Goal: Task Accomplishment & Management: Use online tool/utility

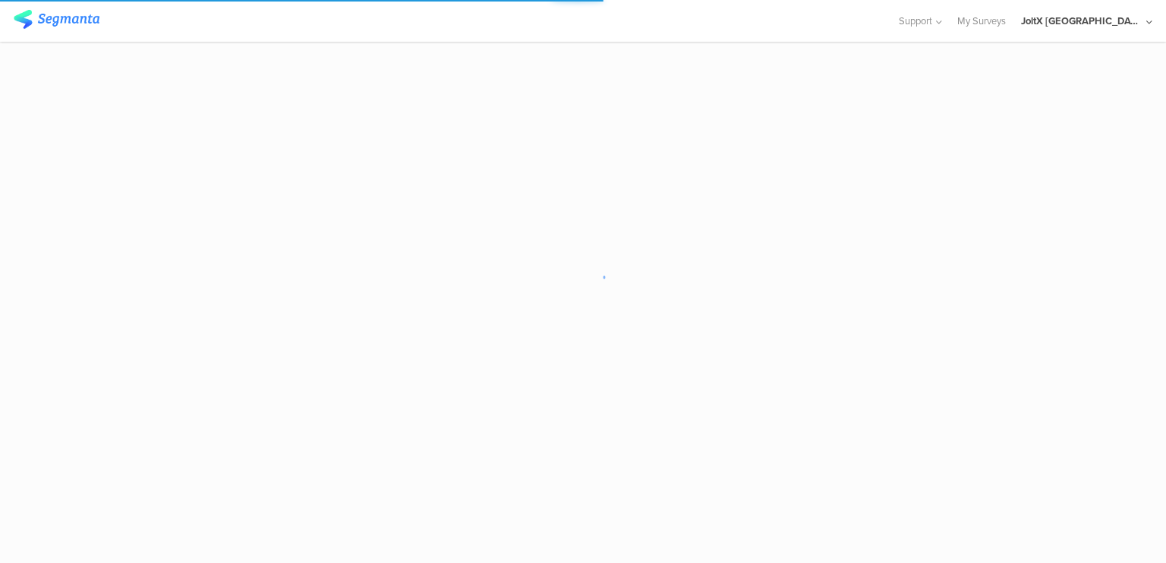
click at [1114, 18] on div "JoltX Japan" at bounding box center [1081, 21] width 121 height 14
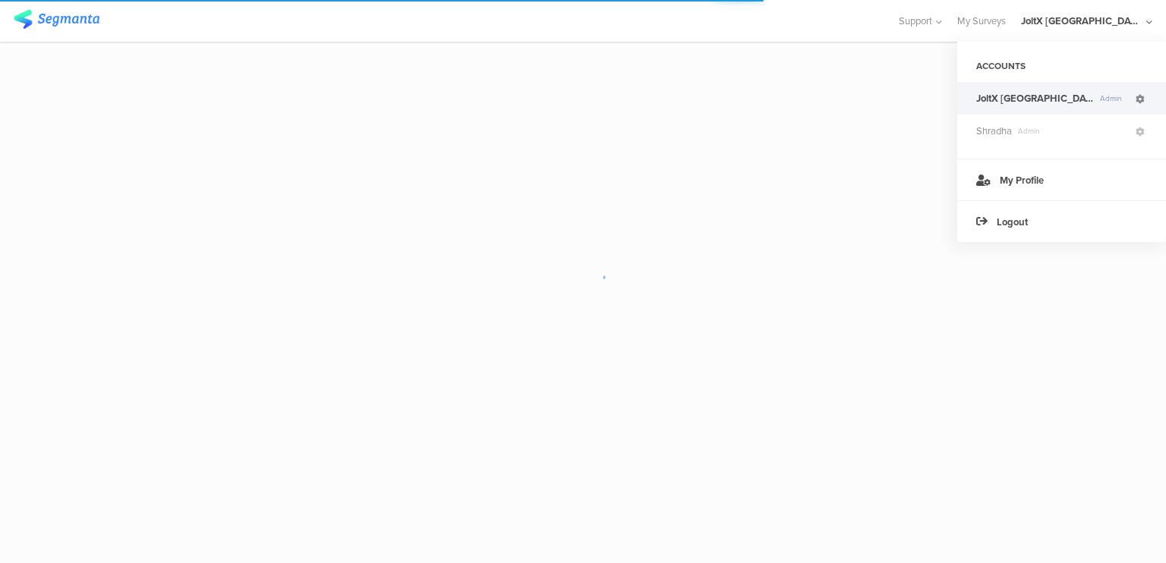
click at [1139, 98] on icon at bounding box center [1140, 99] width 9 height 9
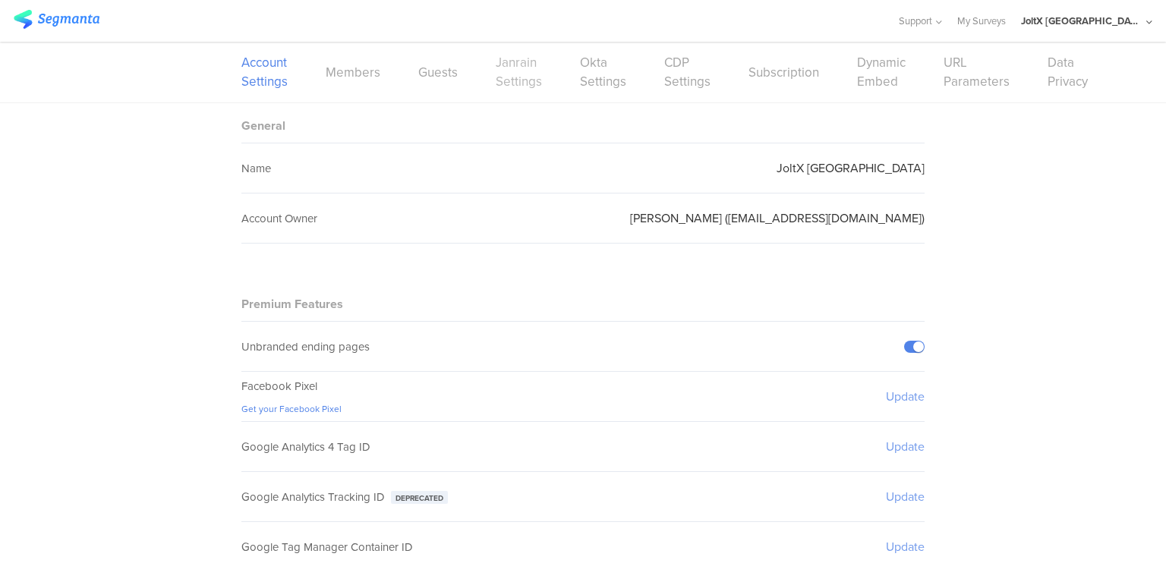
click at [500, 87] on link "Janrain Settings" at bounding box center [519, 72] width 46 height 38
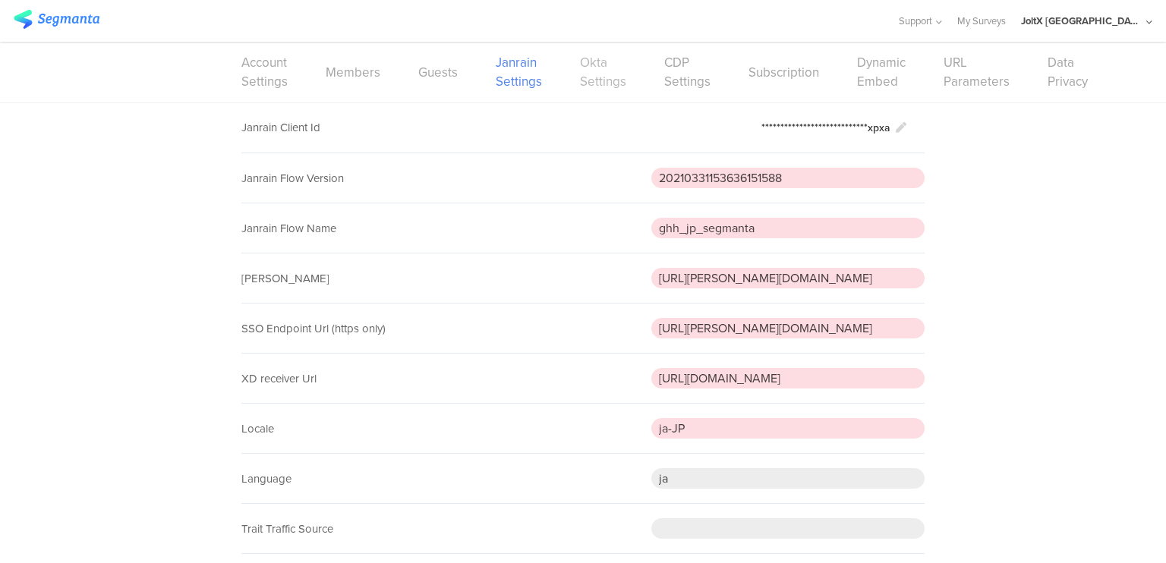
click at [598, 71] on link "Okta Settings" at bounding box center [603, 72] width 46 height 38
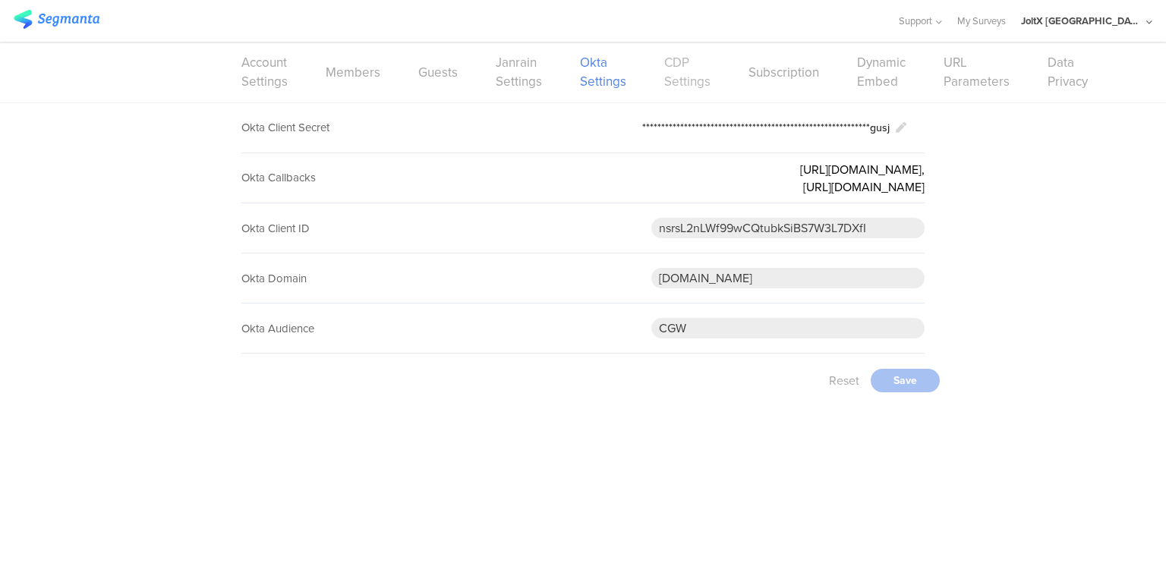
click at [679, 80] on link "CDP Settings" at bounding box center [687, 72] width 46 height 38
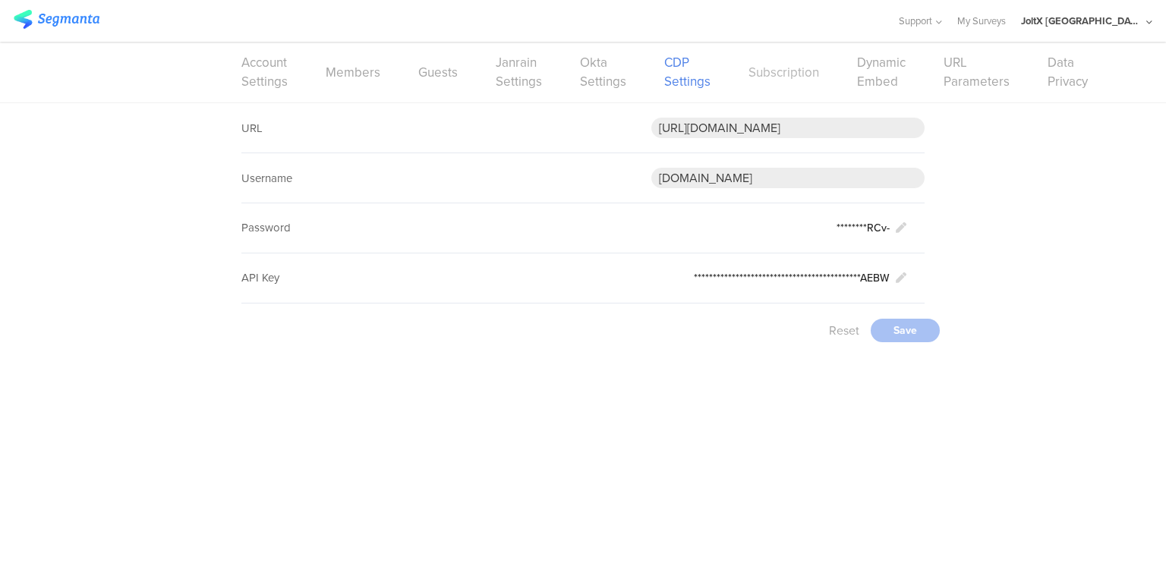
click at [787, 78] on link "Subscription" at bounding box center [784, 72] width 71 height 19
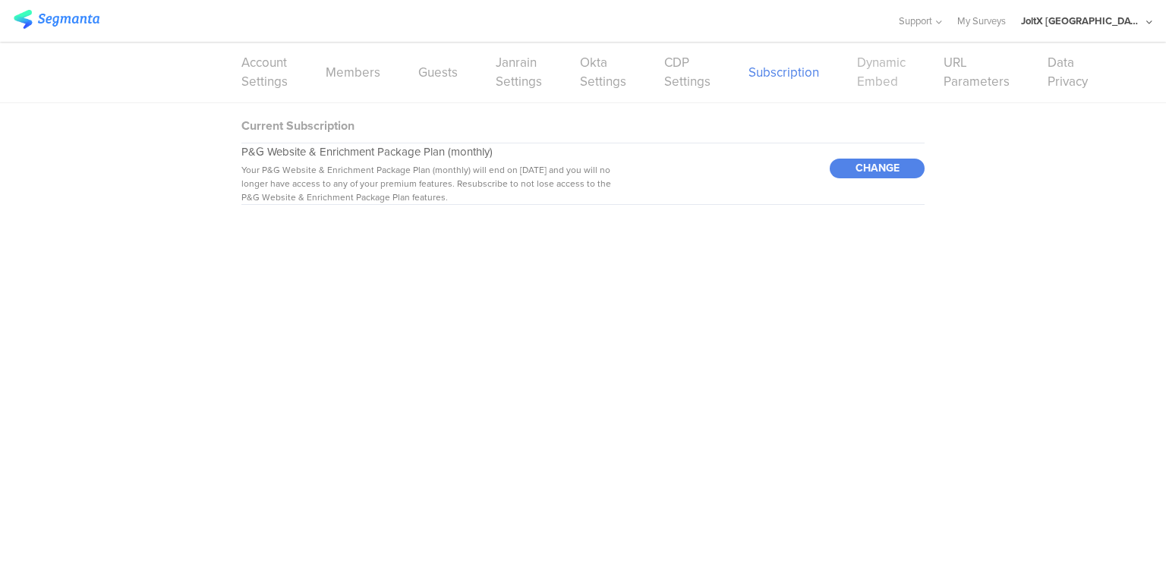
click at [888, 80] on link "Dynamic Embed" at bounding box center [881, 72] width 49 height 38
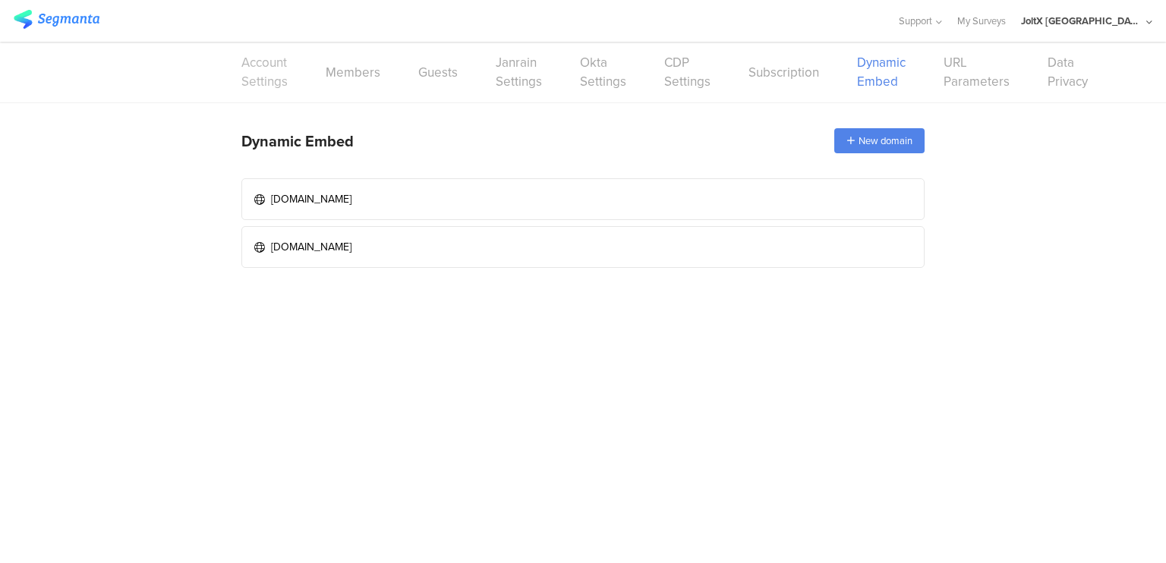
click at [254, 81] on link "Account Settings" at bounding box center [264, 72] width 46 height 38
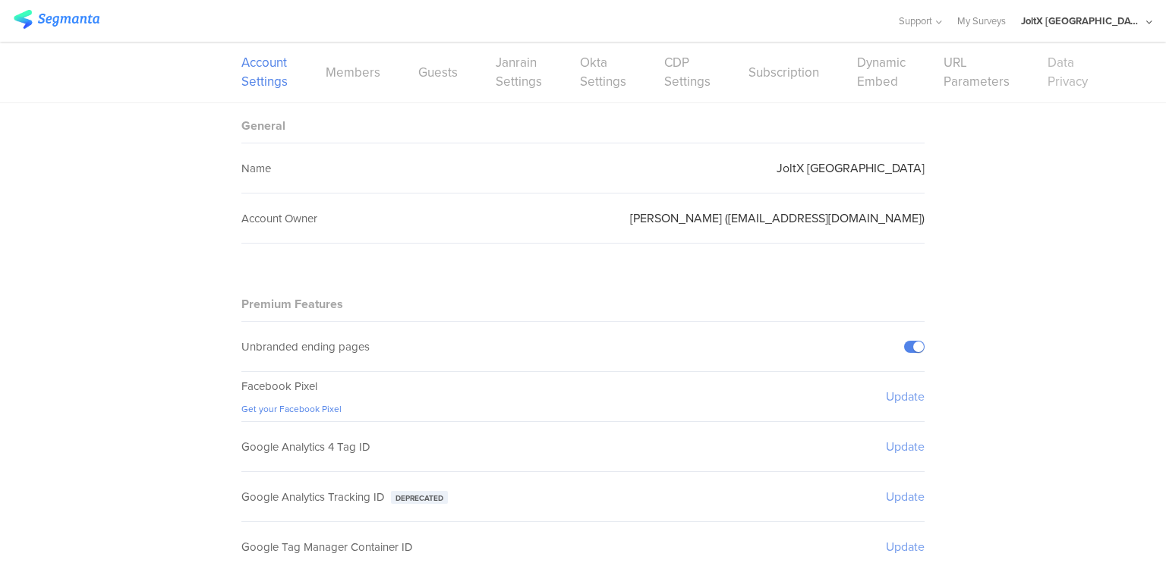
click at [1061, 70] on link "Data Privacy" at bounding box center [1068, 72] width 40 height 38
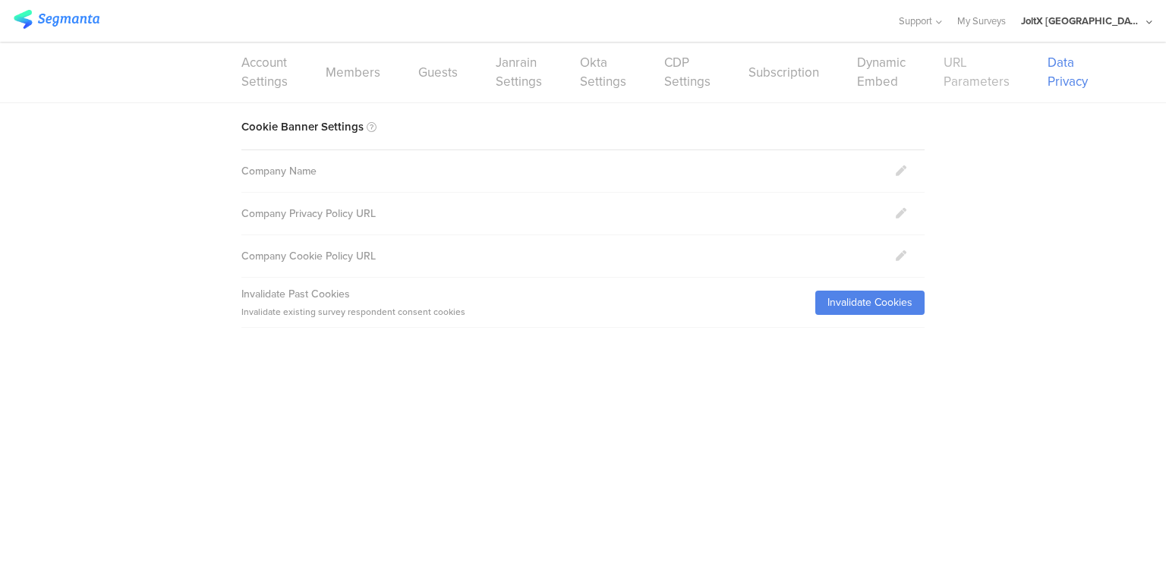
click at [963, 78] on link "URL Parameters" at bounding box center [977, 72] width 66 height 38
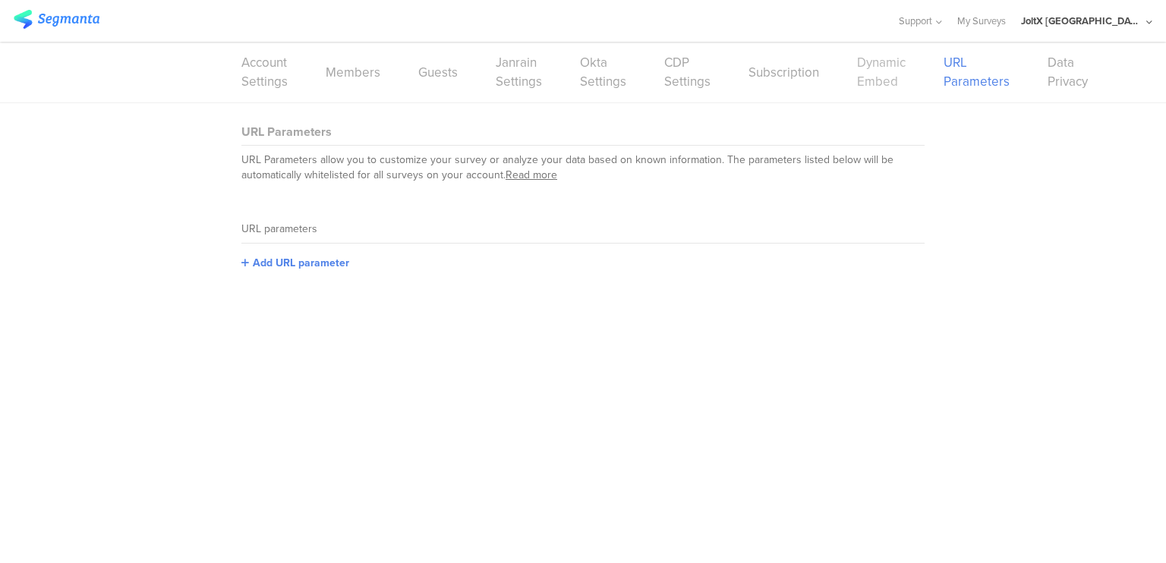
click at [884, 75] on link "Dynamic Embed" at bounding box center [881, 72] width 49 height 38
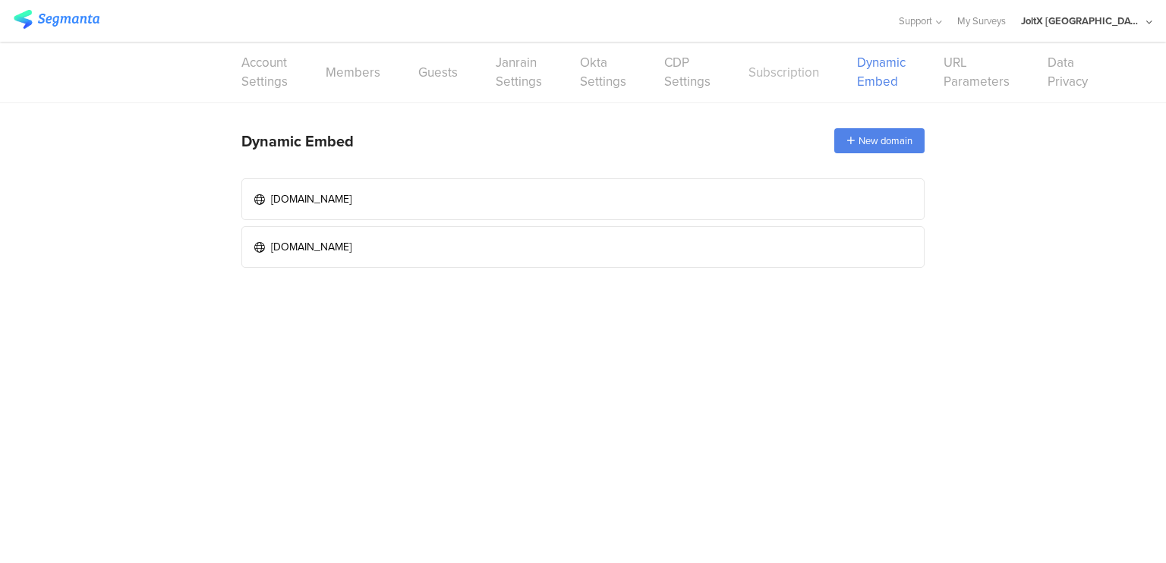
click at [790, 74] on link "Subscription" at bounding box center [784, 72] width 71 height 19
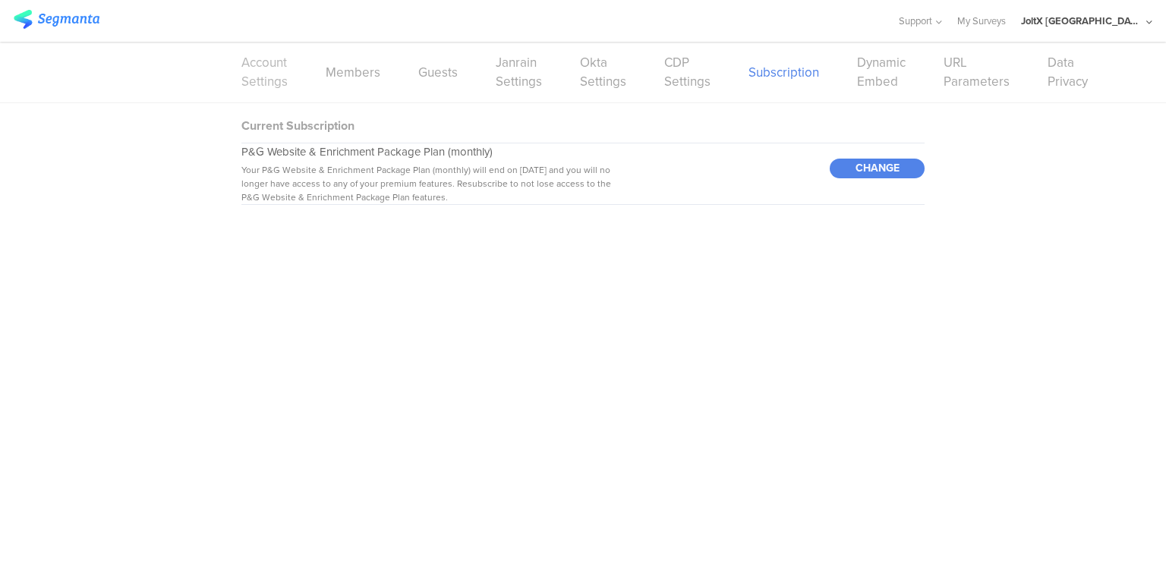
click at [278, 72] on link "Account Settings" at bounding box center [264, 72] width 46 height 38
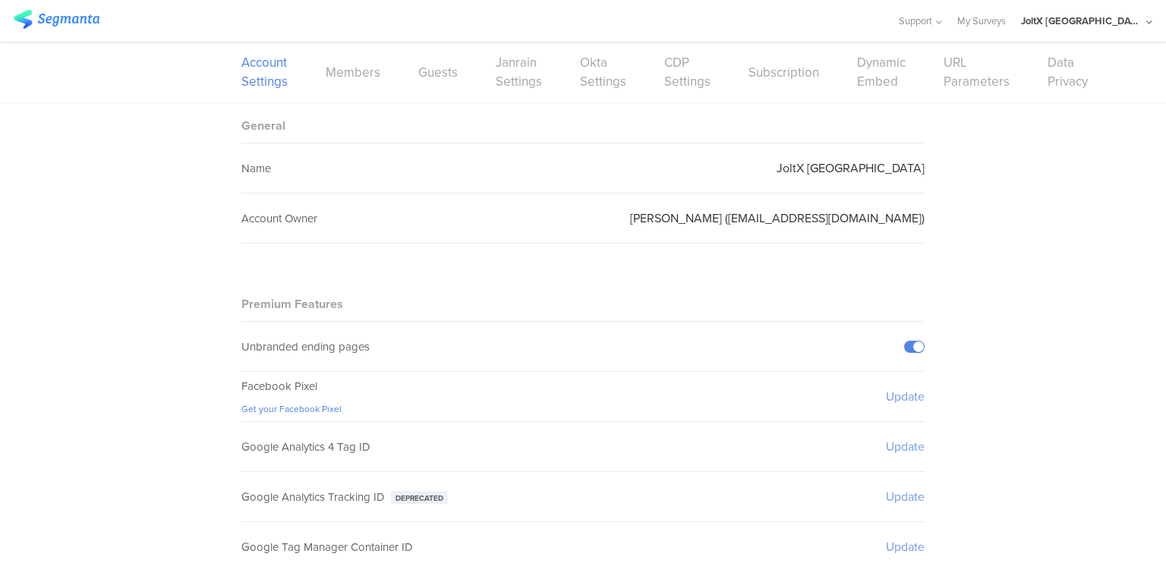
click at [1123, 18] on div "JoltX [GEOGRAPHIC_DATA]" at bounding box center [1081, 21] width 121 height 14
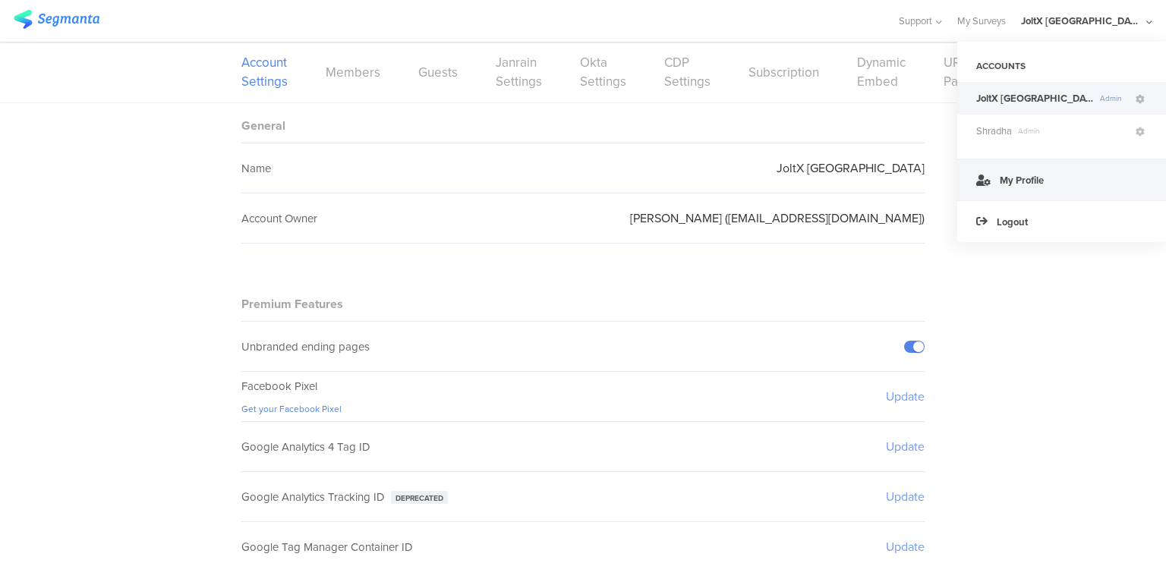
click at [1066, 175] on link "My Profile" at bounding box center [1061, 180] width 209 height 42
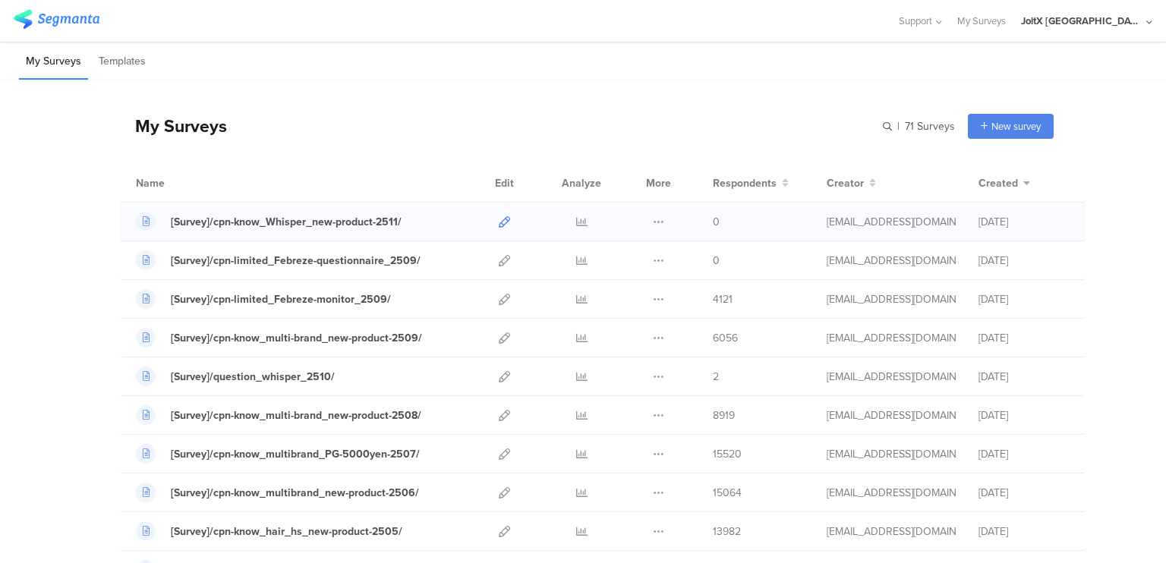
click at [499, 224] on icon at bounding box center [504, 221] width 11 height 11
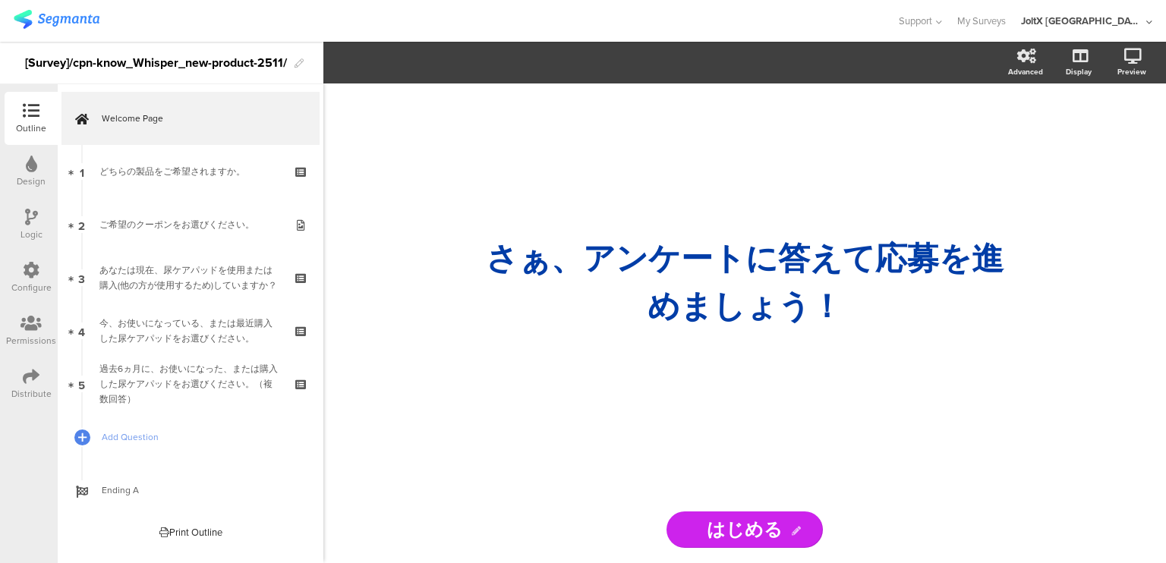
click at [30, 279] on icon at bounding box center [31, 270] width 17 height 17
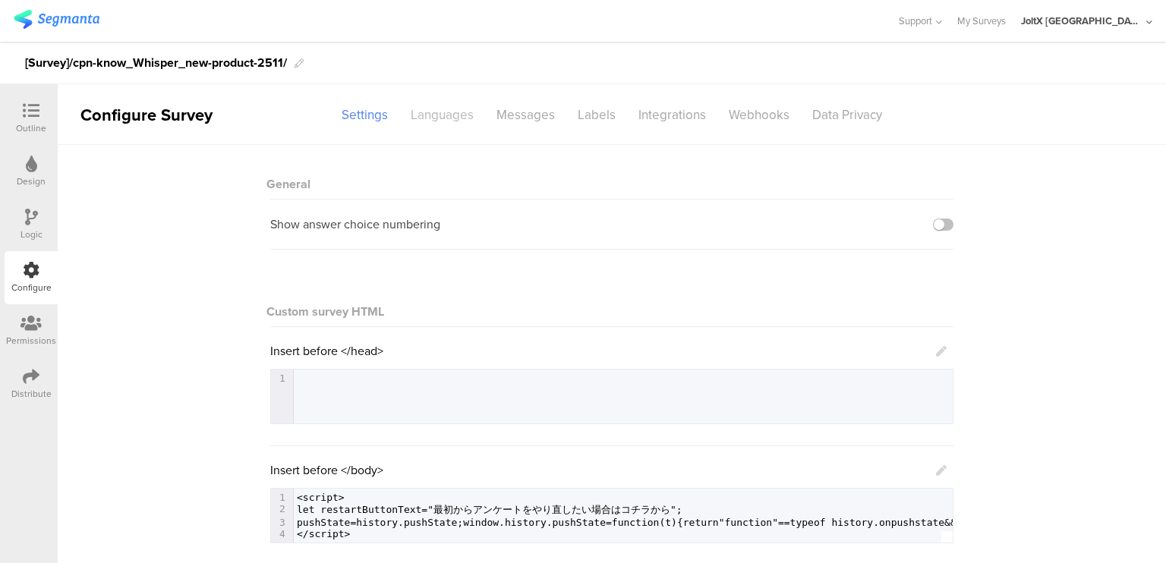
click at [433, 109] on div "Languages" at bounding box center [442, 115] width 86 height 27
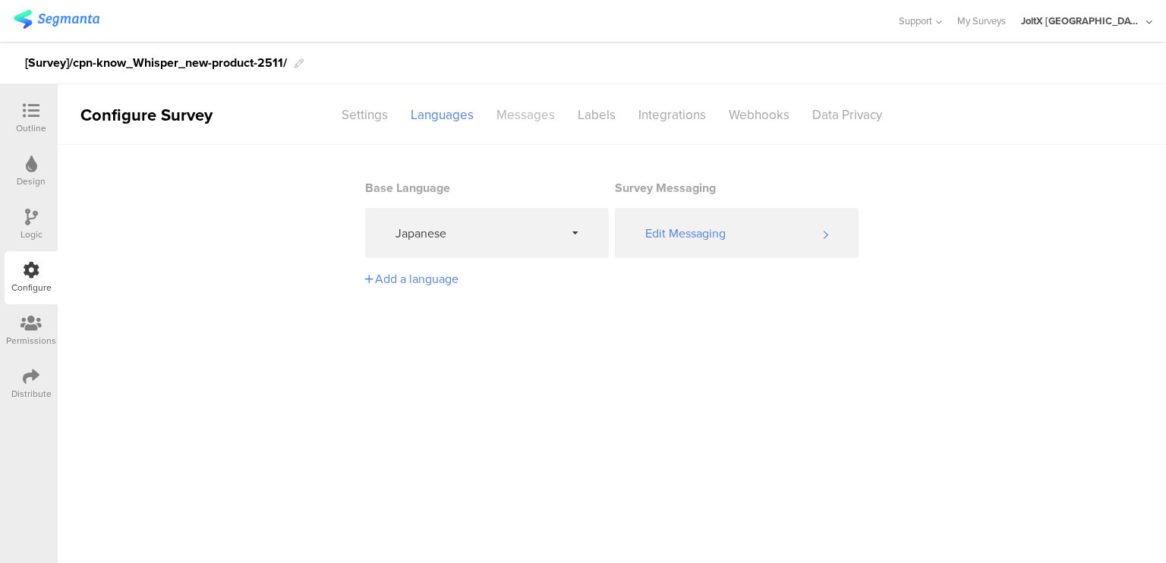
click at [510, 112] on div "Messages" at bounding box center [525, 115] width 81 height 27
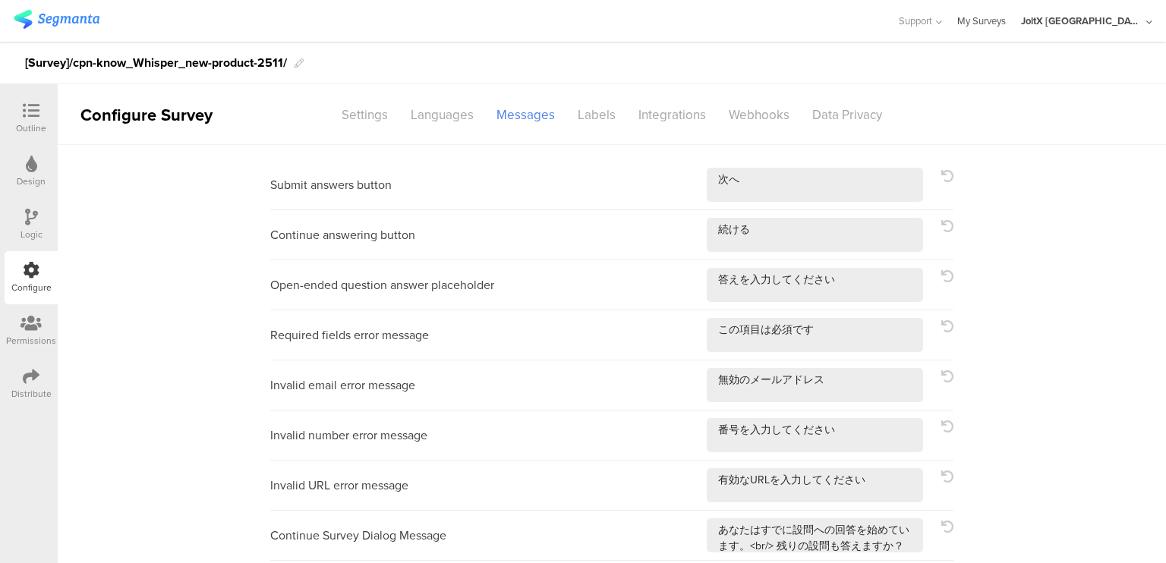
click at [1006, 24] on link "My Surveys" at bounding box center [981, 21] width 49 height 42
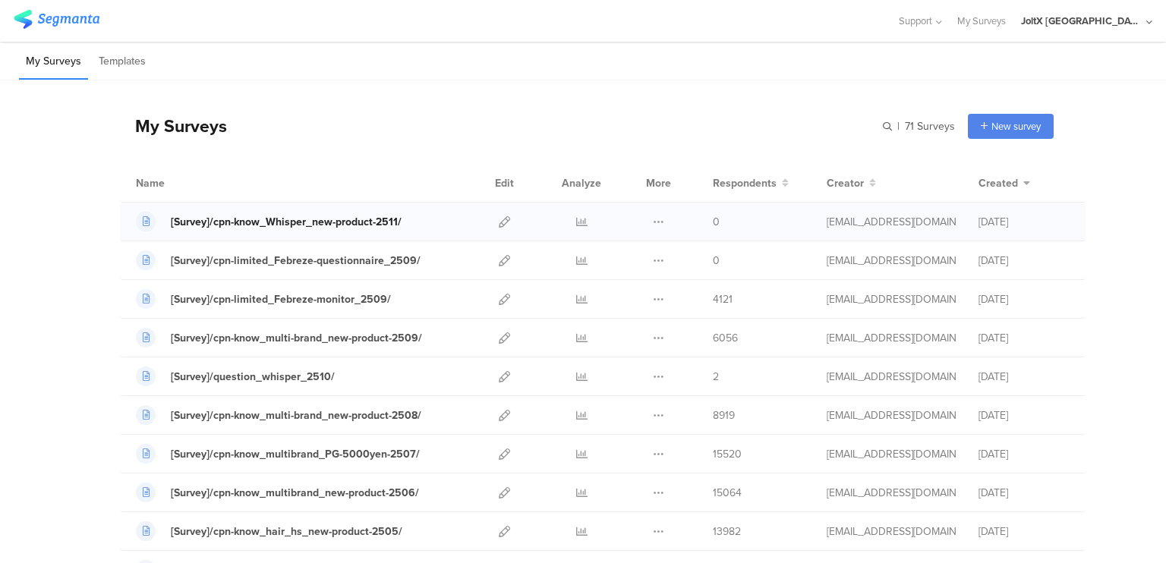
click at [320, 212] on link "[Survey]/cpn-know_Whisper_new-product-2511/" at bounding box center [269, 222] width 266 height 20
click at [396, 338] on div "[Survey]/cpn-know_multi-brand_new-product-2509/" at bounding box center [296, 338] width 251 height 16
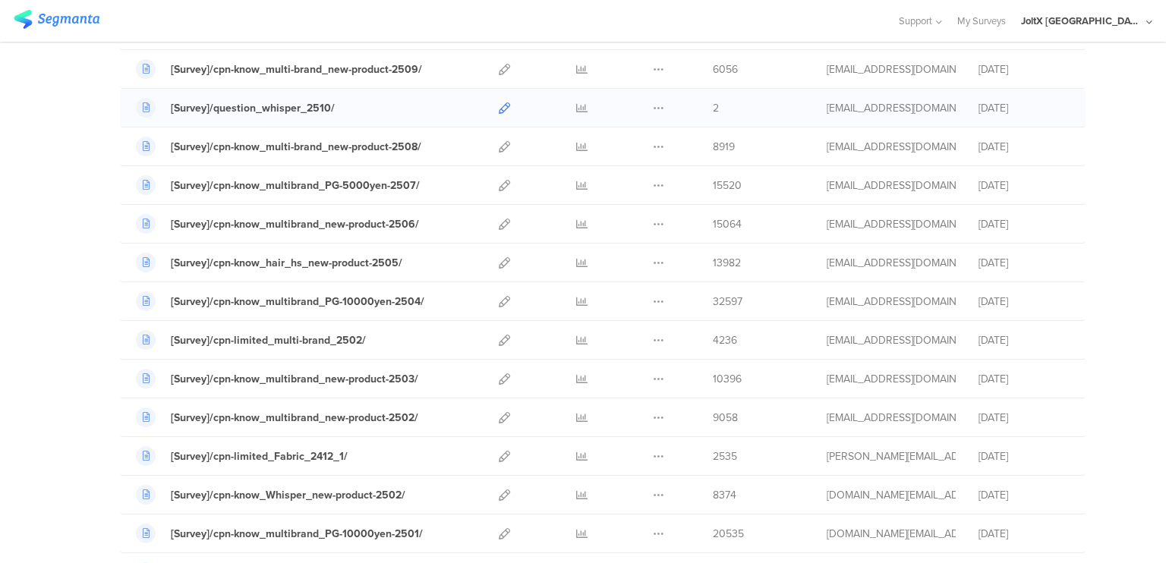
scroll to position [270, 0]
click at [241, 377] on div "[Survey]/cpn-know_multibrand_new-product-2503/" at bounding box center [294, 378] width 247 height 16
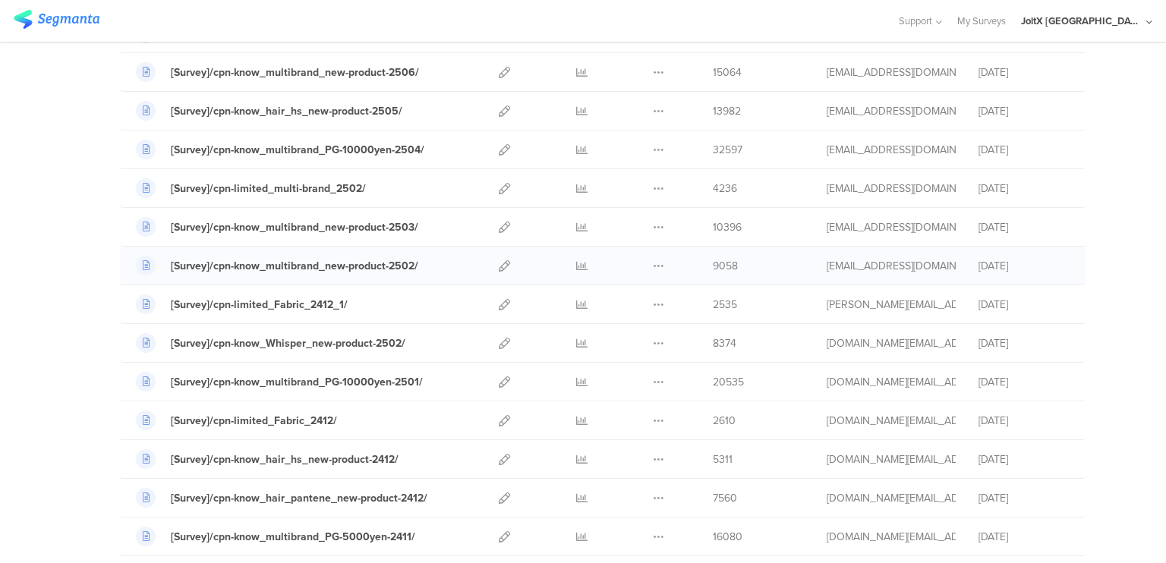
scroll to position [421, 0]
click at [298, 419] on div "[Survey]/cpn-limited_Fabric_2412/" at bounding box center [254, 420] width 166 height 16
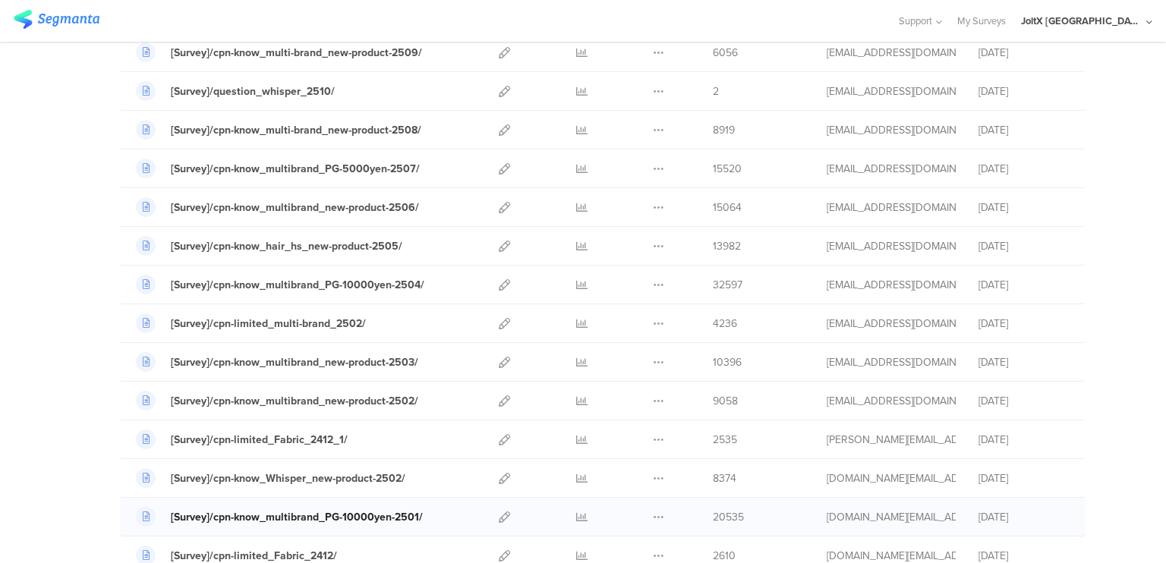
scroll to position [273, 0]
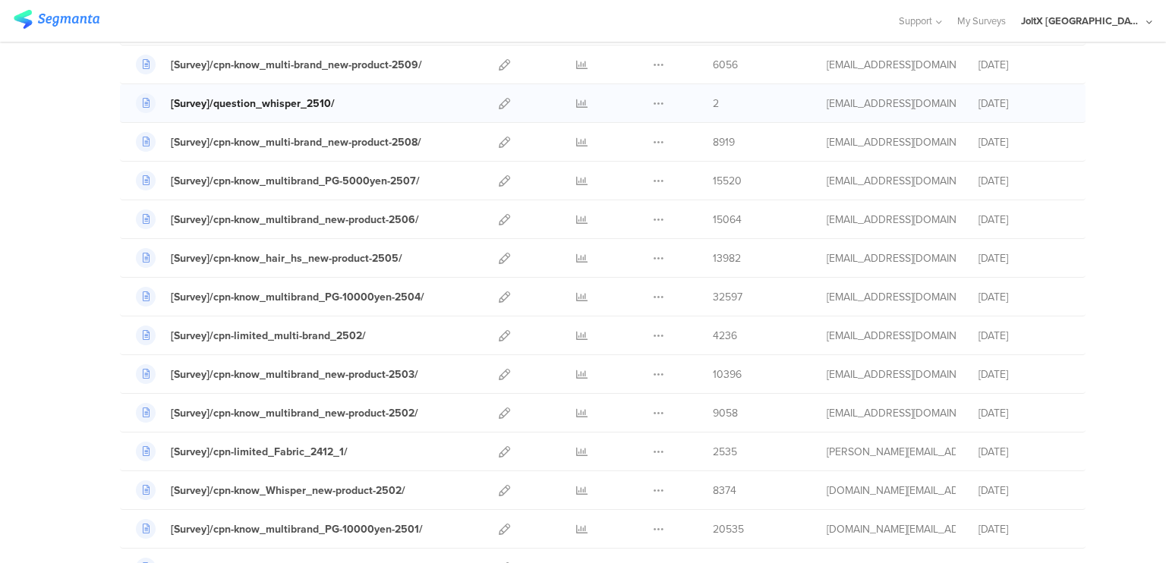
click at [303, 105] on div "[Survey]/question_whisper_2510/" at bounding box center [253, 104] width 164 height 16
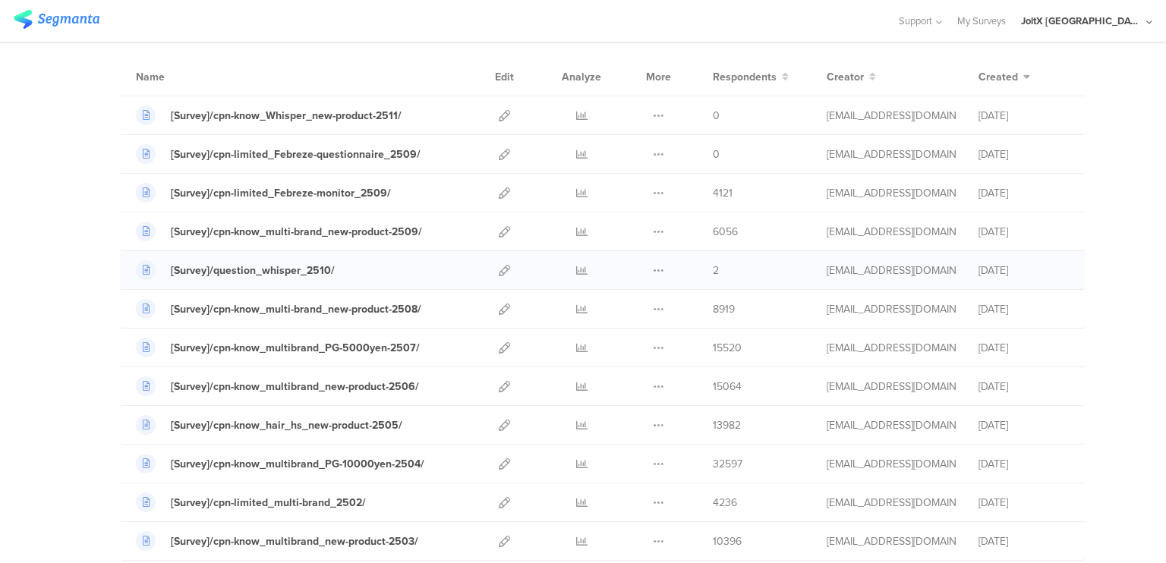
scroll to position [109, 0]
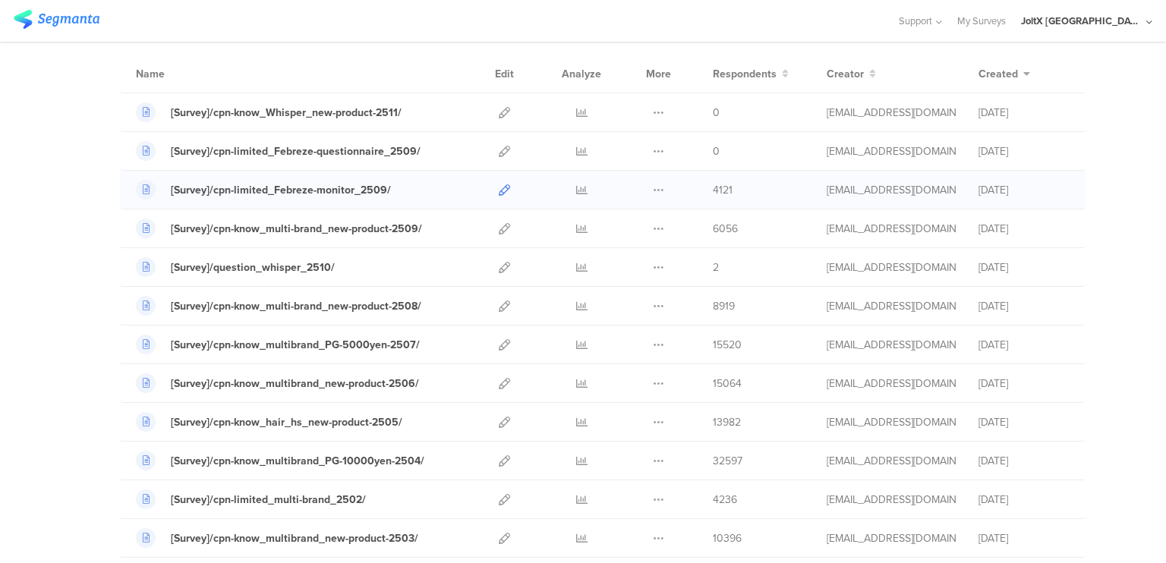
click at [499, 184] on icon at bounding box center [504, 189] width 11 height 11
click at [504, 223] on div at bounding box center [504, 229] width 33 height 38
click at [502, 225] on icon at bounding box center [504, 228] width 11 height 11
click at [499, 266] on icon at bounding box center [504, 267] width 11 height 11
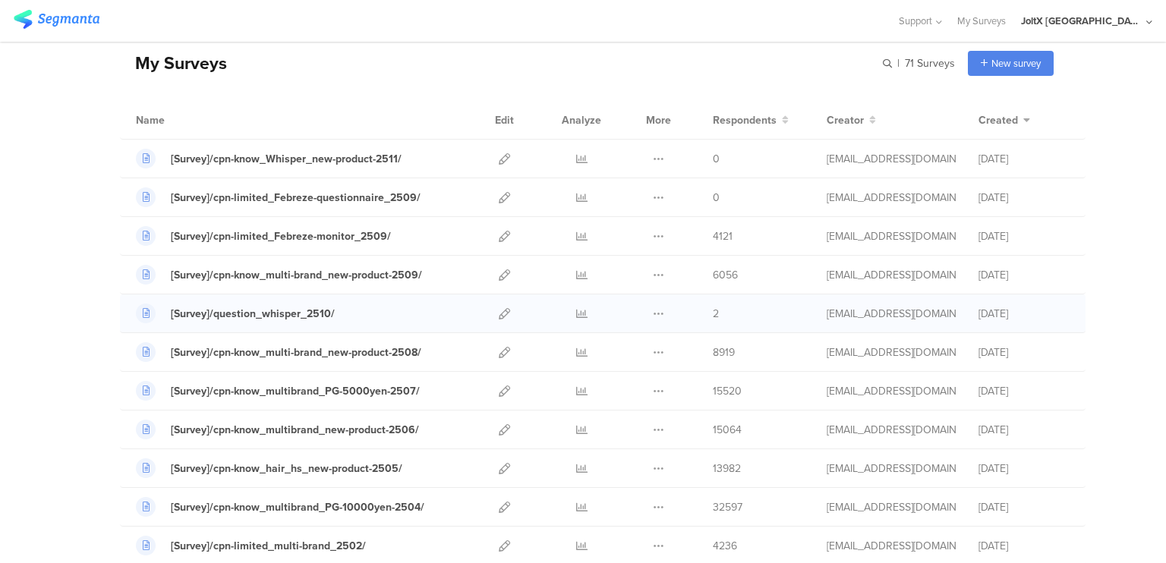
scroll to position [63, 0]
click at [380, 394] on div "[Survey]/cpn-know_multibrand_PG-5000yen-2507/" at bounding box center [295, 391] width 249 height 16
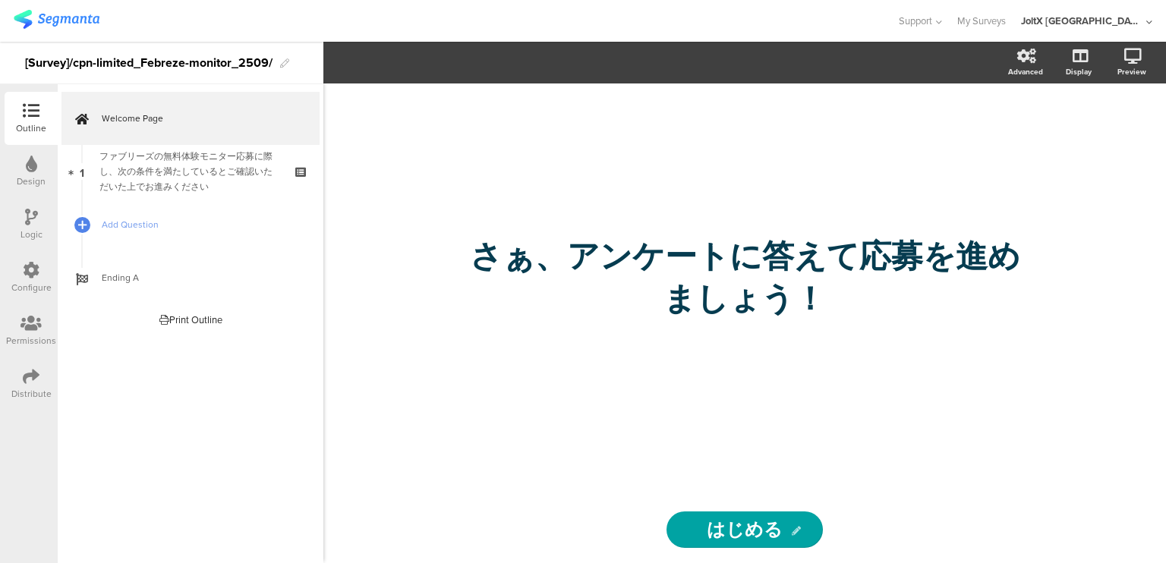
click at [739, 522] on input "はじめる" at bounding box center [745, 530] width 156 height 36
click at [543, 460] on div "さぁ、ア﻿ンケートに答えて応募を進めましょう！ さぁ、ア﻿ンケートに答えて応募を進めましょう！" at bounding box center [744, 290] width 607 height 413
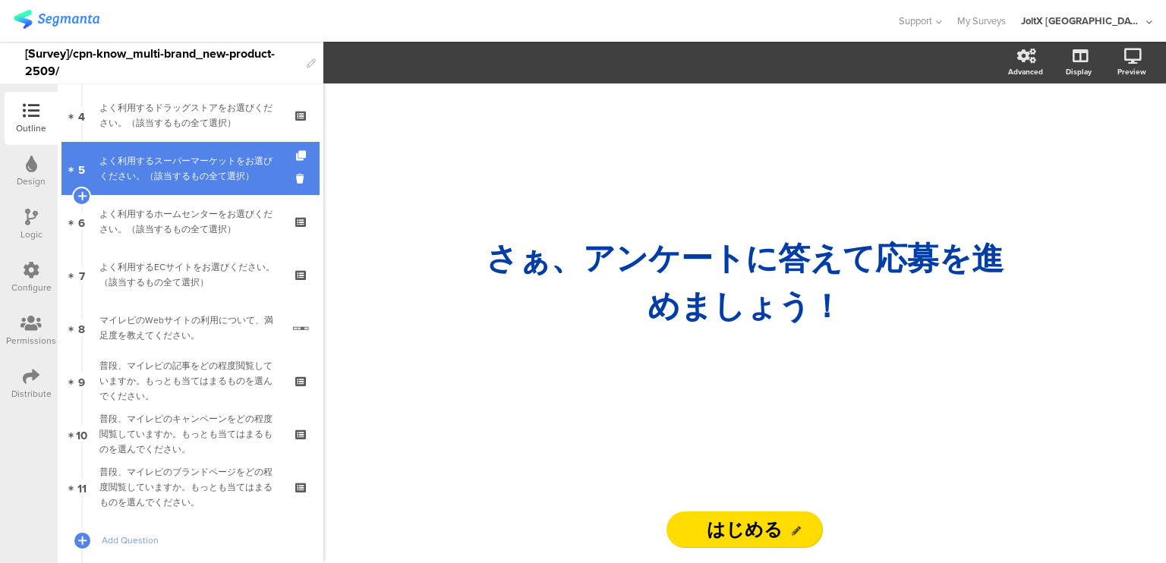
scroll to position [307, 0]
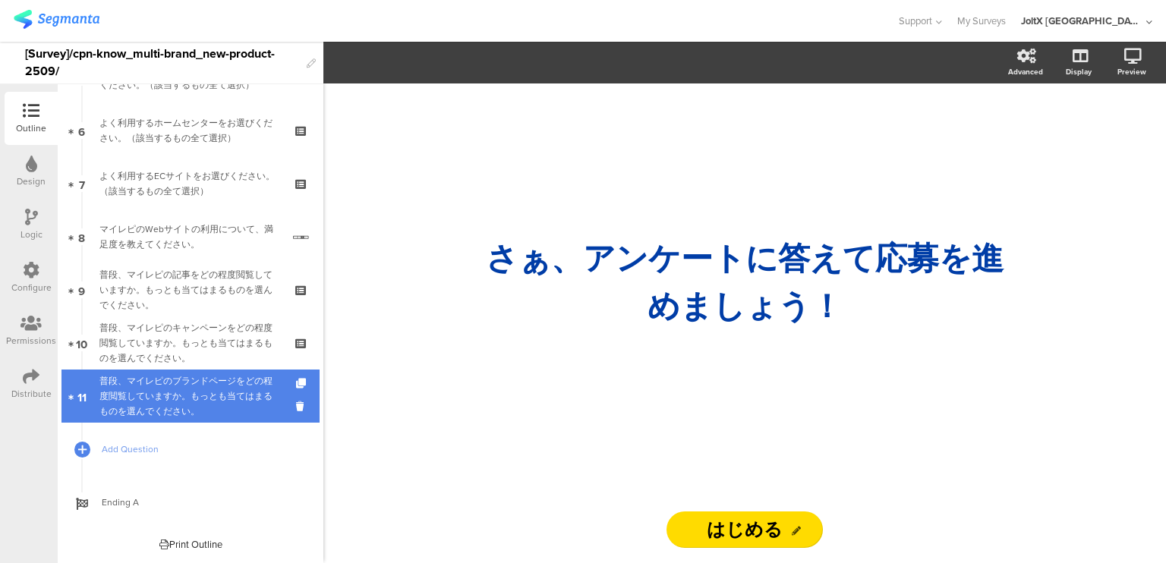
click at [181, 402] on div "普段、マイレピのブランドページをどの程度閲覧していますか。もっとも当てはまるものを選んでください。" at bounding box center [189, 397] width 181 height 46
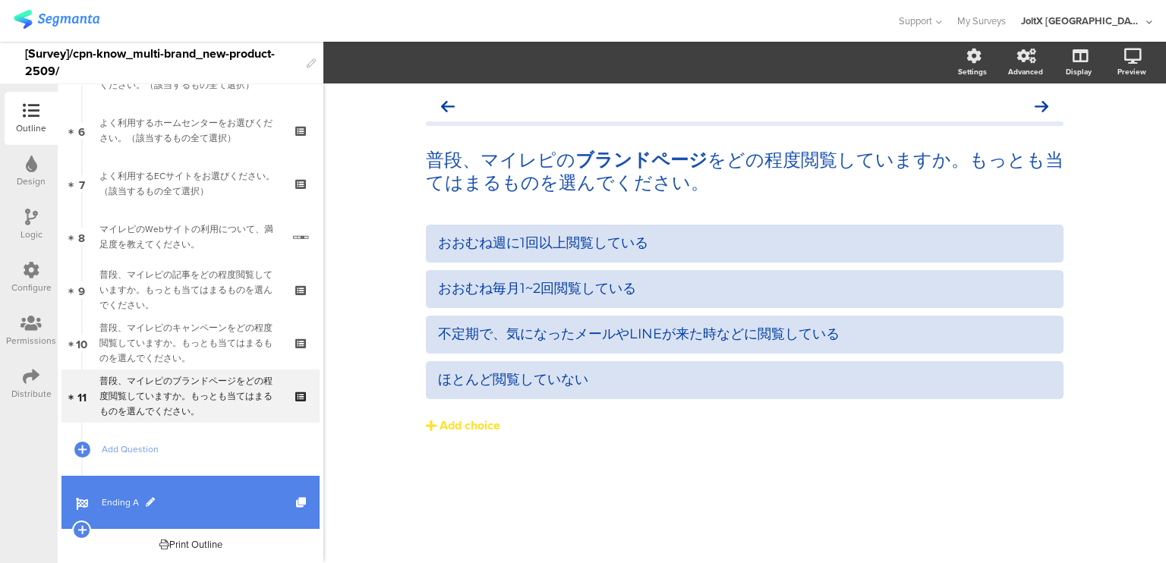
click at [148, 501] on span at bounding box center [150, 502] width 9 height 9
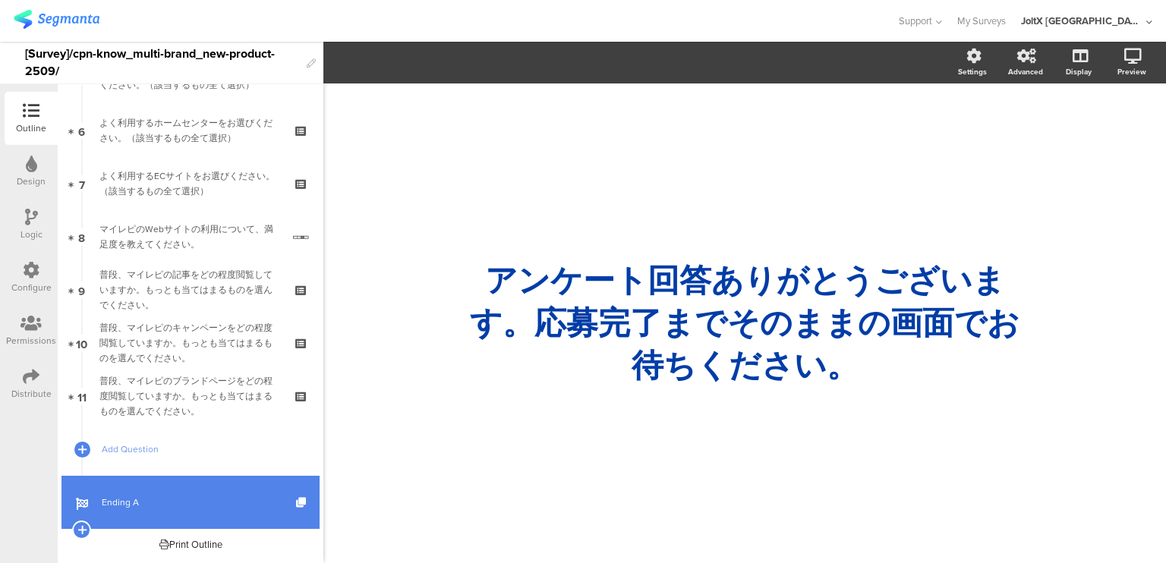
click at [128, 544] on div "Print Outline Welcome Page さぁ、ア ﻿ ンケートに答えて応募を進めましょう！ はじめる Page 1 Multiple Choic…" at bounding box center [190, 544] width 258 height 30
click at [30, 166] on icon at bounding box center [31, 164] width 11 height 17
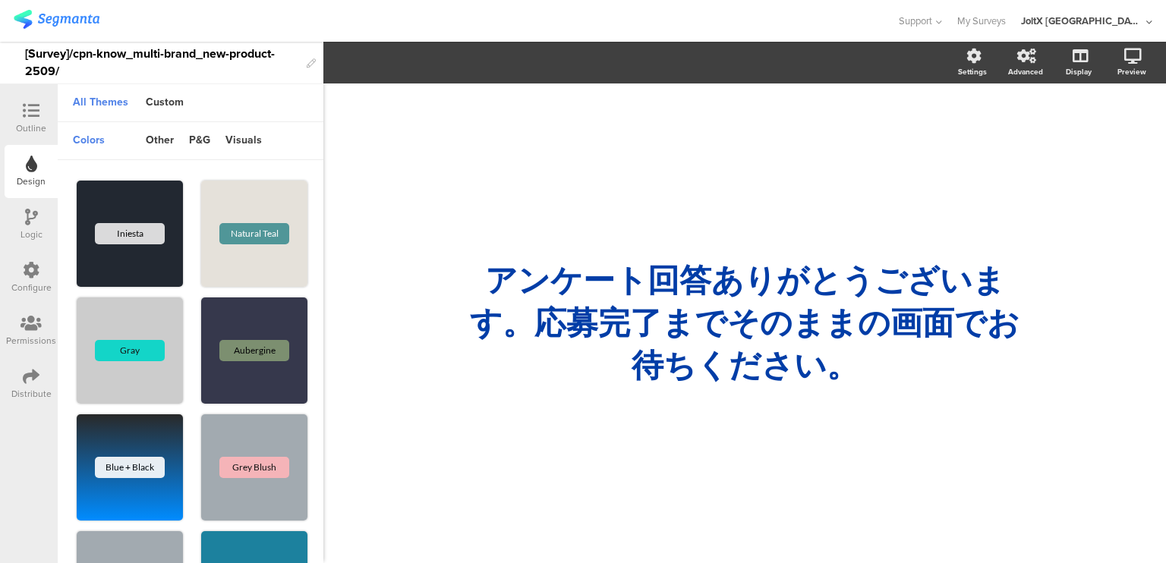
click at [40, 128] on div "Outline" at bounding box center [31, 128] width 30 height 14
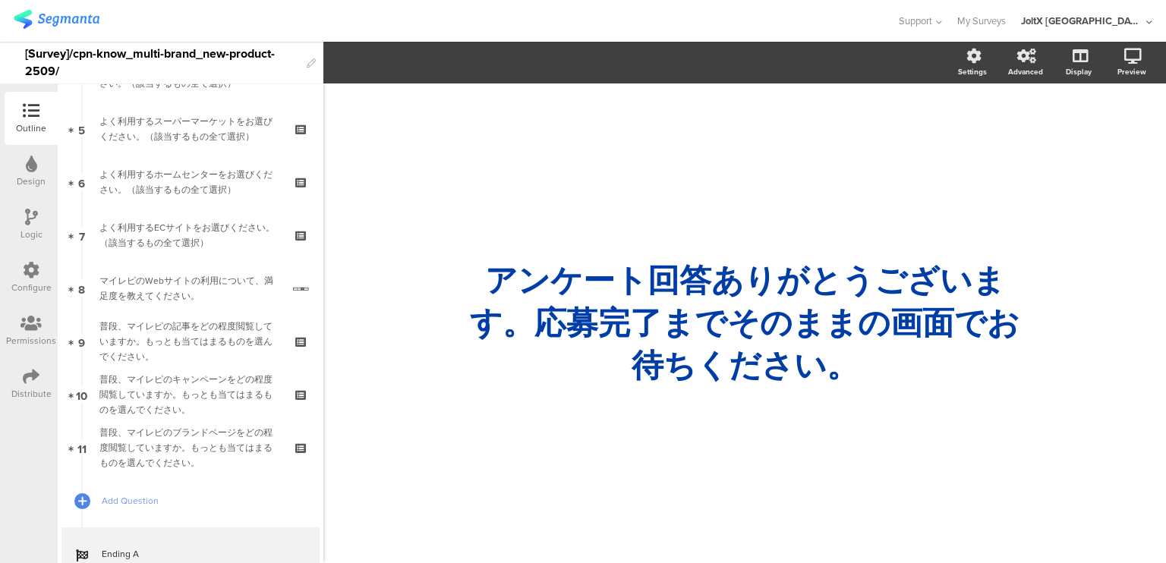
scroll to position [307, 0]
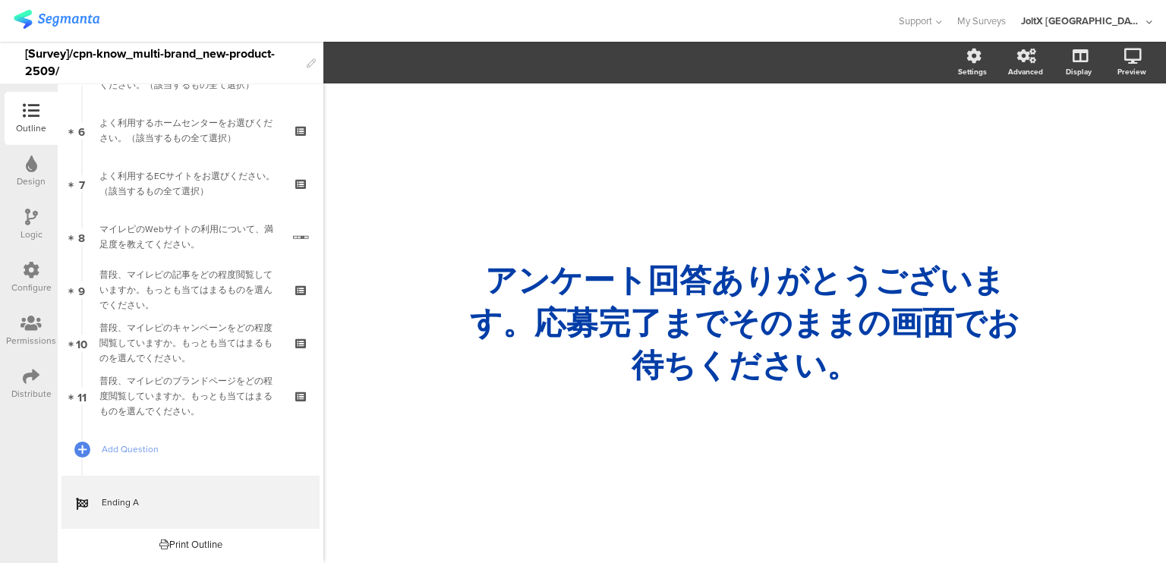
click at [33, 166] on icon at bounding box center [31, 164] width 11 height 17
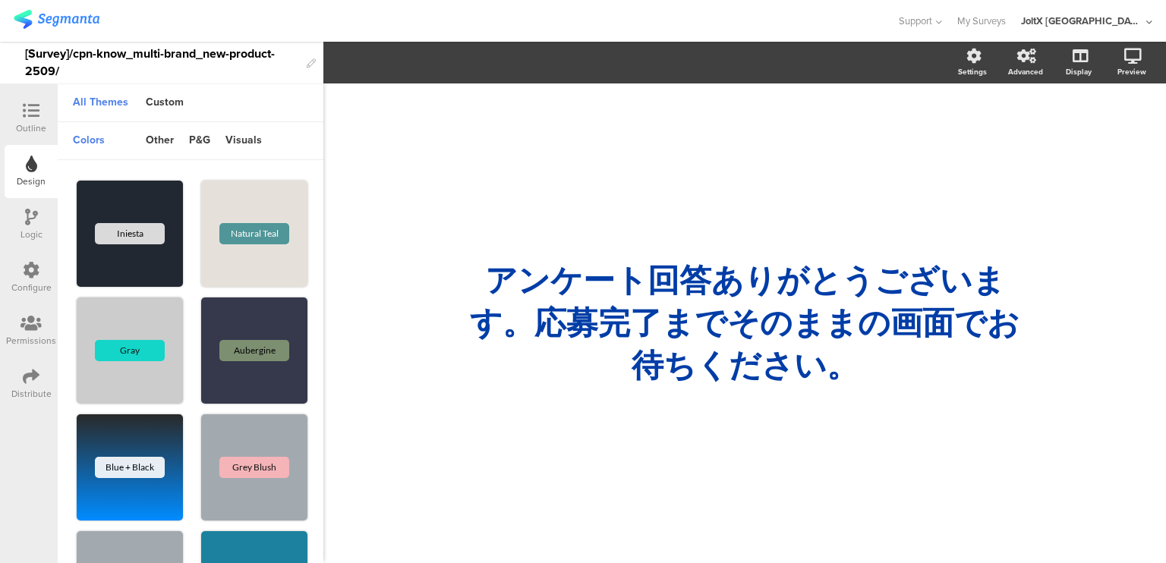
click at [43, 239] on div "Logic" at bounding box center [31, 224] width 53 height 53
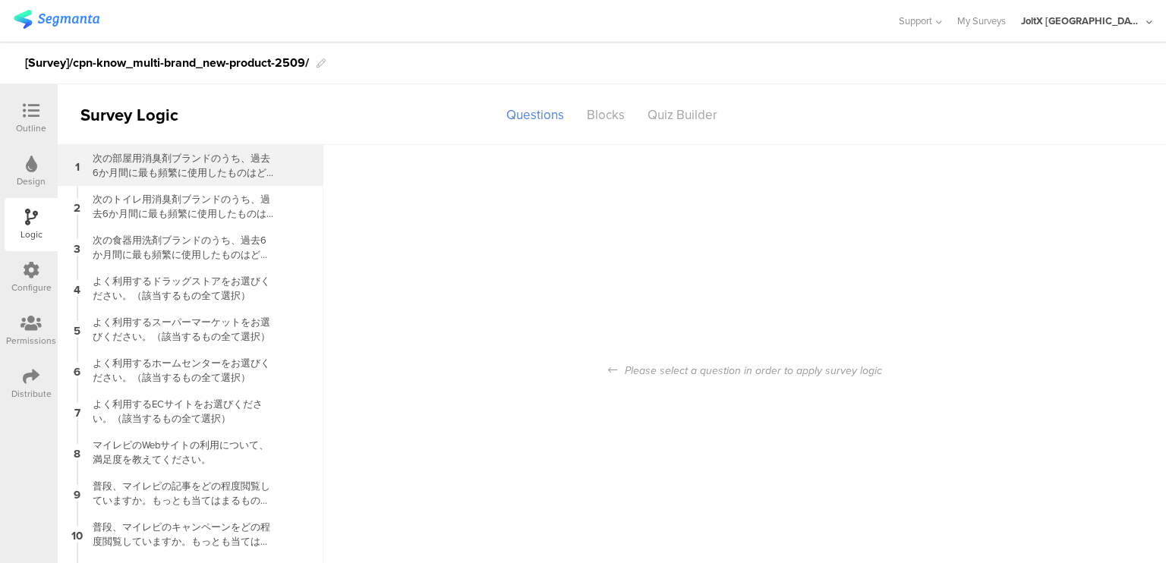
click at [191, 163] on div "次の部屋用消臭剤ブランドのうち、過去6か月間に最も頻繁に使用したものはどれですか。" at bounding box center [179, 165] width 190 height 29
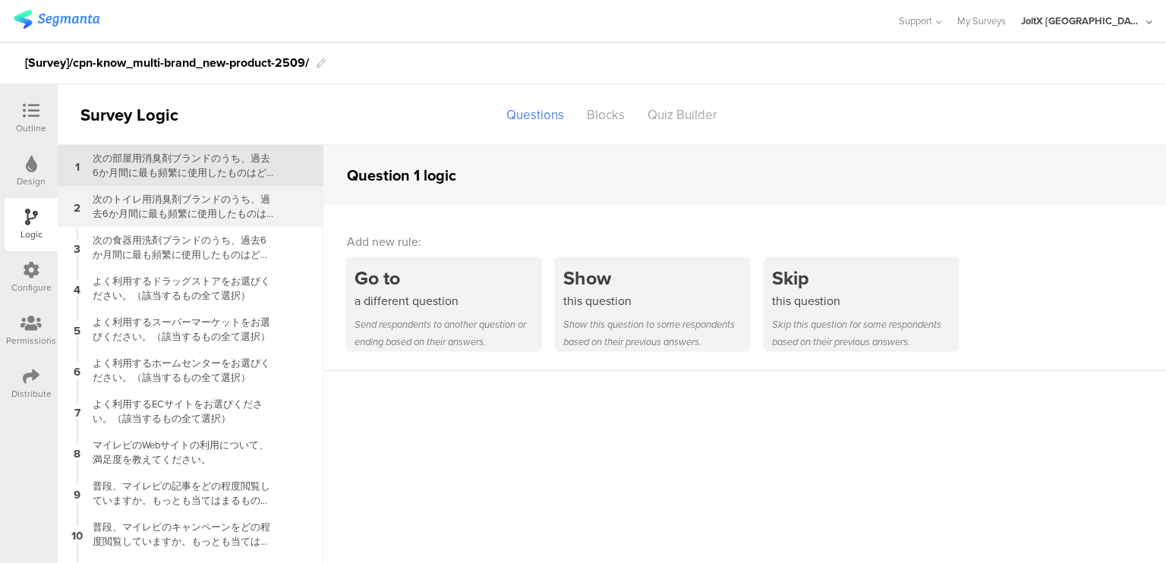
click at [194, 198] on div "次のトイレ用消臭剤ブランドのうち、過去6か月間に最も頻繁に使用したものはどれですか。" at bounding box center [179, 206] width 190 height 29
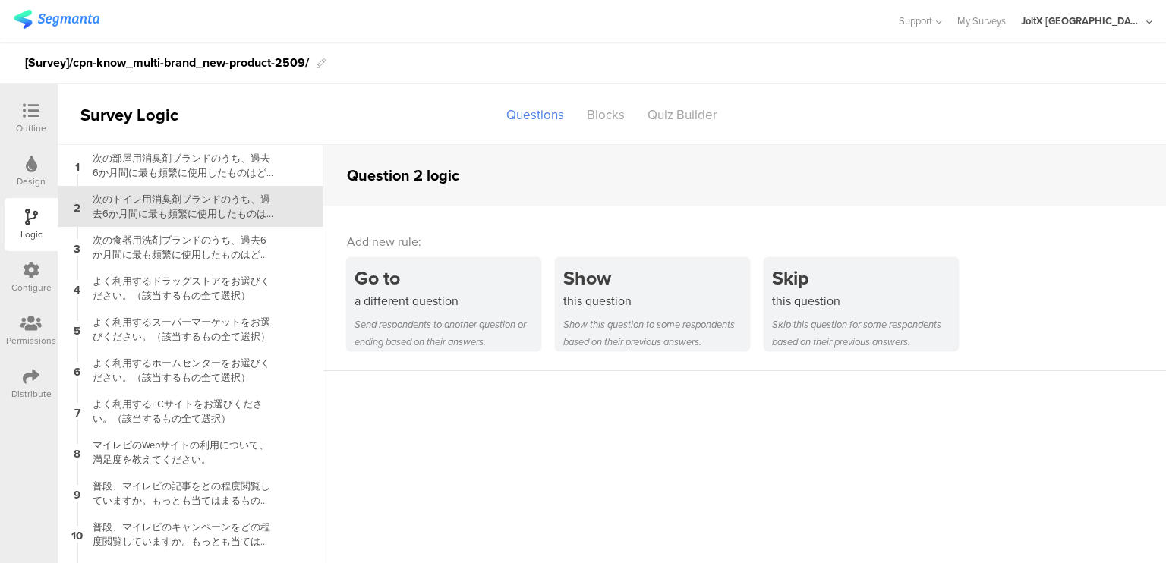
click at [194, 198] on div "次のトイレ用消臭剤ブランドのうち、過去6か月間に最も頻繁に使用したものはどれですか。" at bounding box center [179, 206] width 190 height 29
click at [182, 242] on div "次の食器用洗剤ブランドのうち、過去6か月間に最も頻繁に使用したものはどれですか。" at bounding box center [179, 247] width 190 height 29
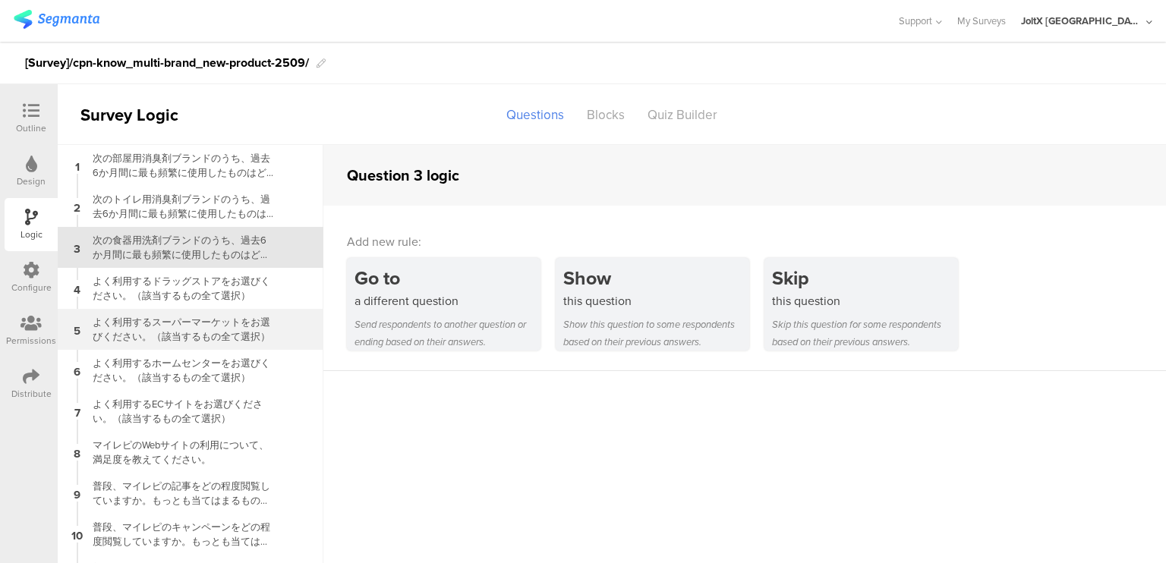
click at [169, 311] on div "5 よく利用するスーパーマーケットをお選びください。（該当するもの全て選択）" at bounding box center [191, 329] width 266 height 41
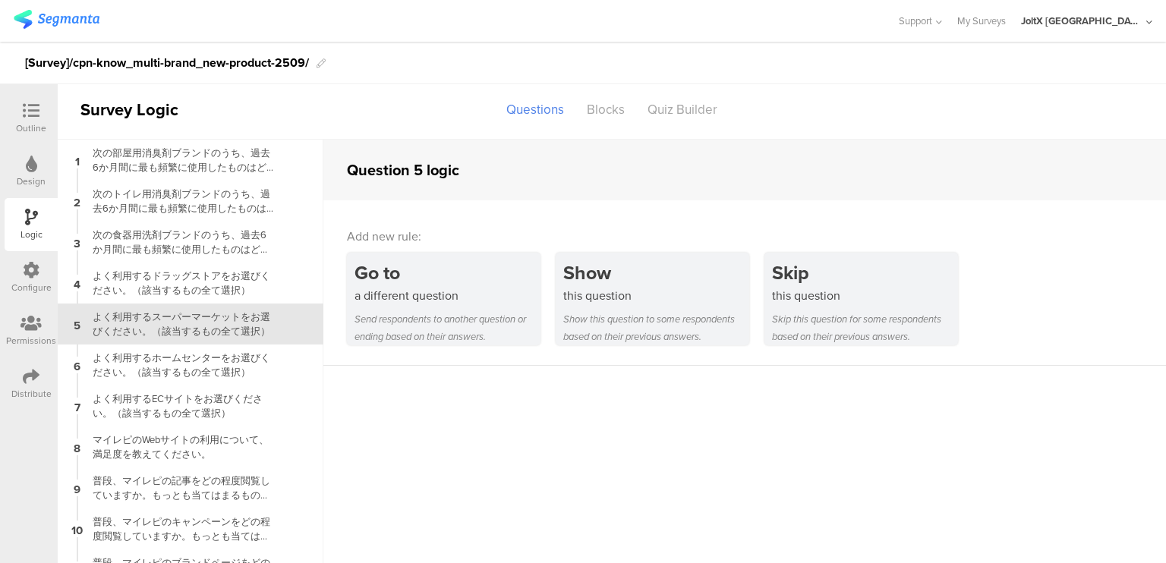
scroll to position [32, 0]
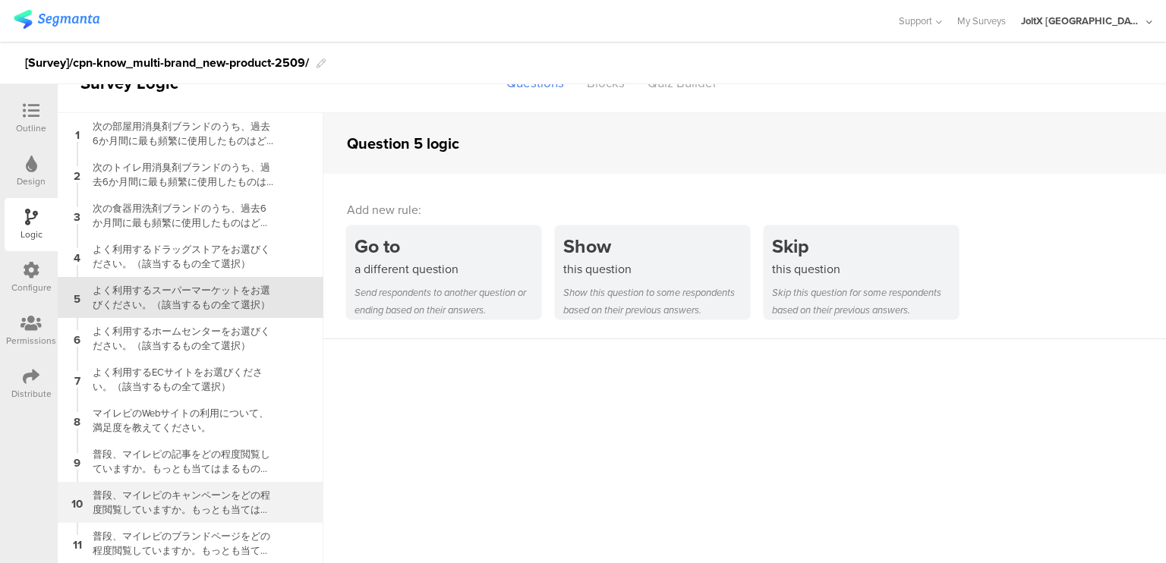
click at [155, 522] on div "10 普段、マイレピのキャンペーンをどの程度閲覧していますか。もっとも当てはまるものを選んでください。" at bounding box center [191, 502] width 266 height 41
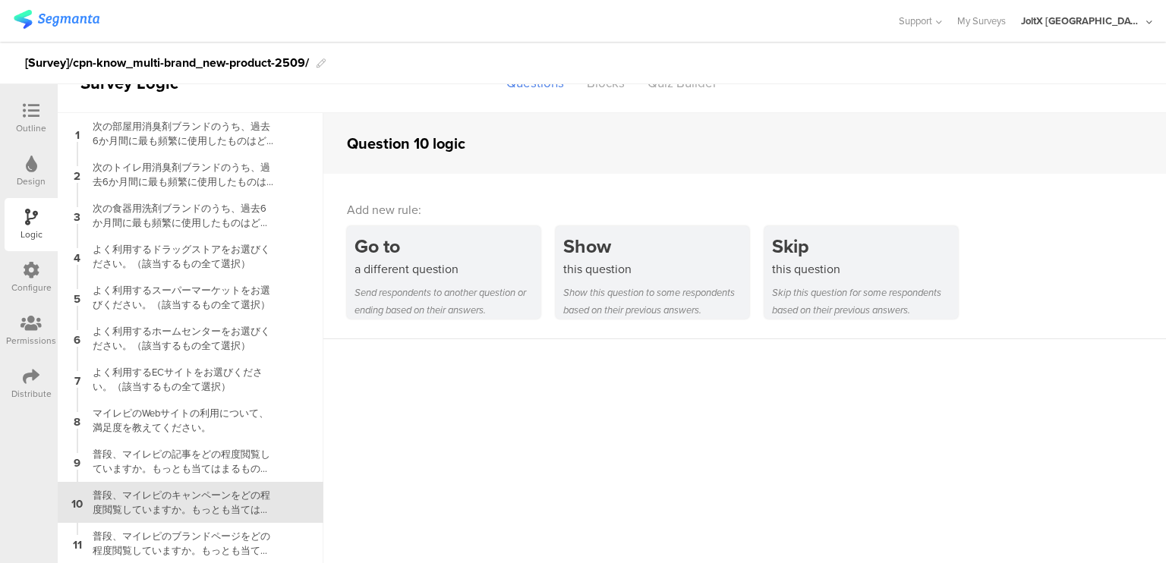
scroll to position [32, 0]
click at [145, 546] on div "普段、マイレピのブランドページをどの程度閲覧していますか。もっとも当てはまるものを選んでください。" at bounding box center [179, 543] width 190 height 29
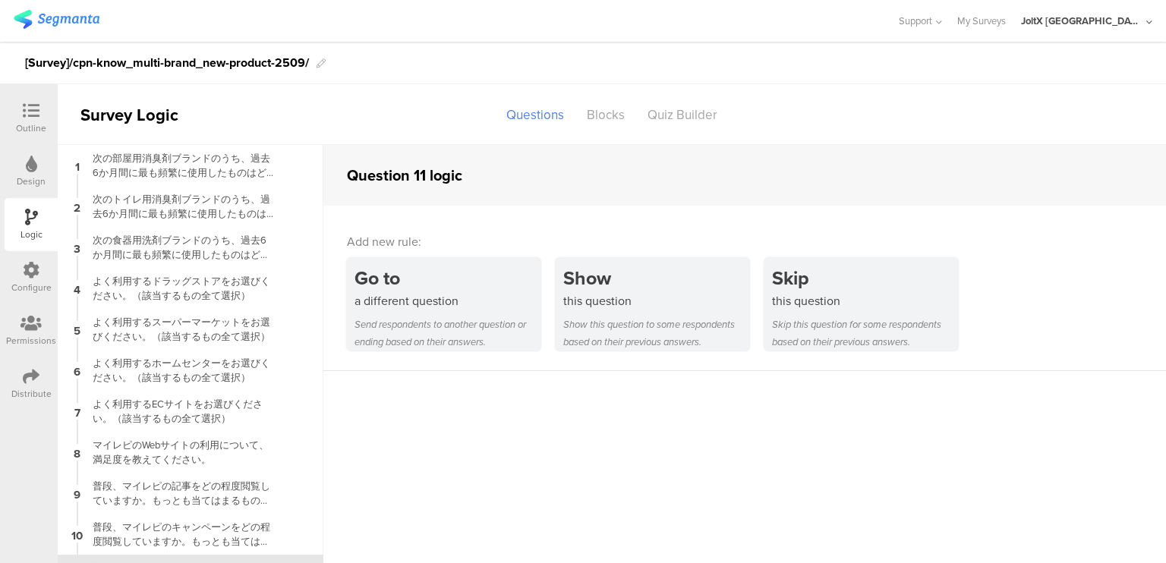
click at [38, 300] on div "Configure" at bounding box center [31, 277] width 53 height 53
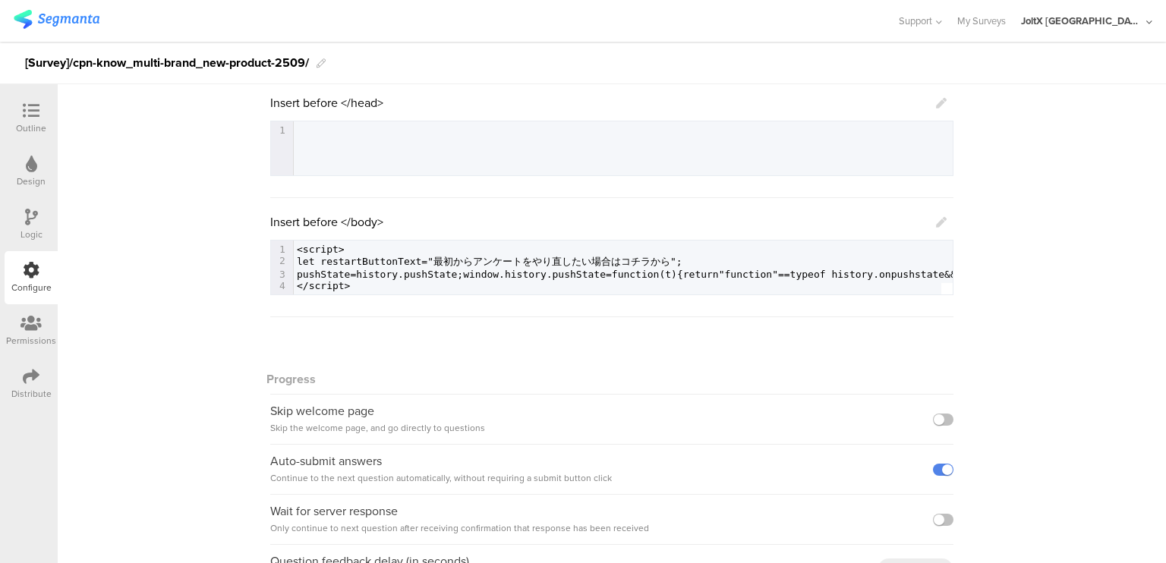
scroll to position [295, 0]
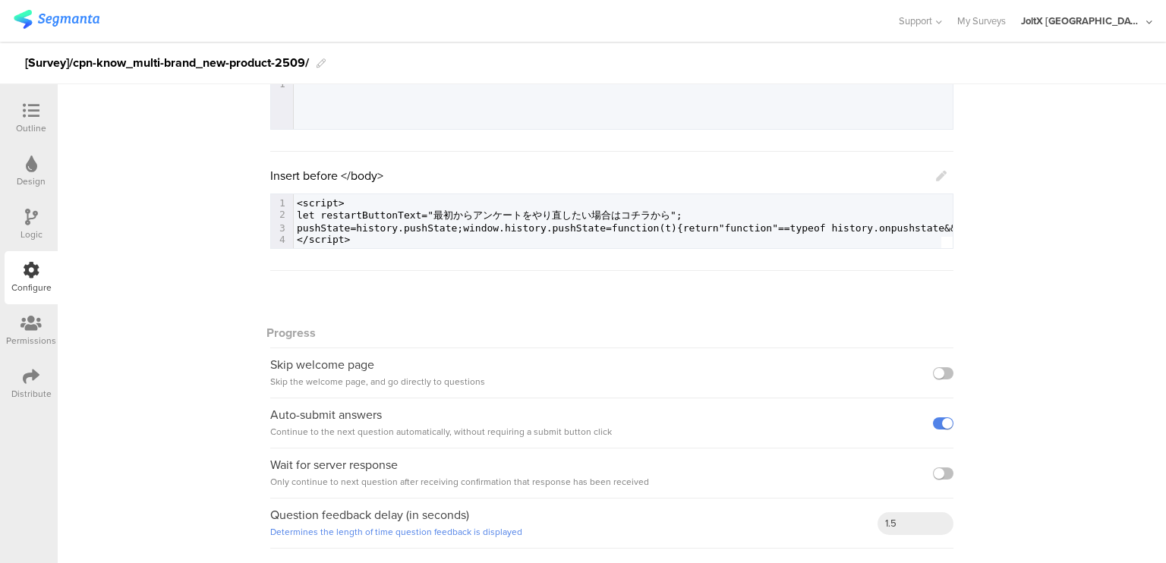
click at [381, 370] on div "Skip welcome page Skip the welcome page, and go directly to questions" at bounding box center [377, 373] width 215 height 33
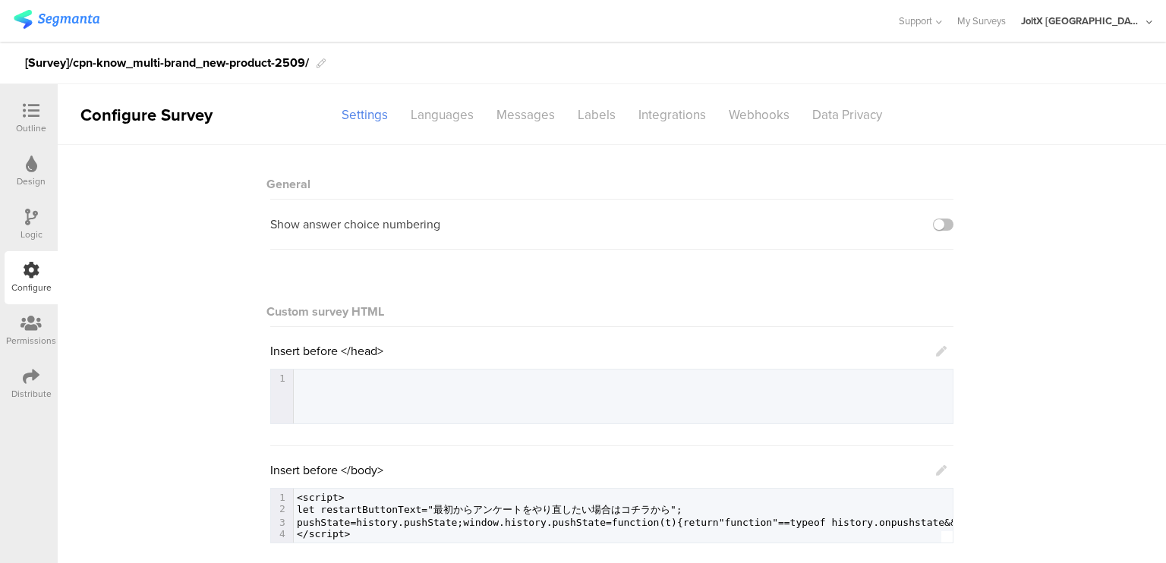
scroll to position [5, 0]
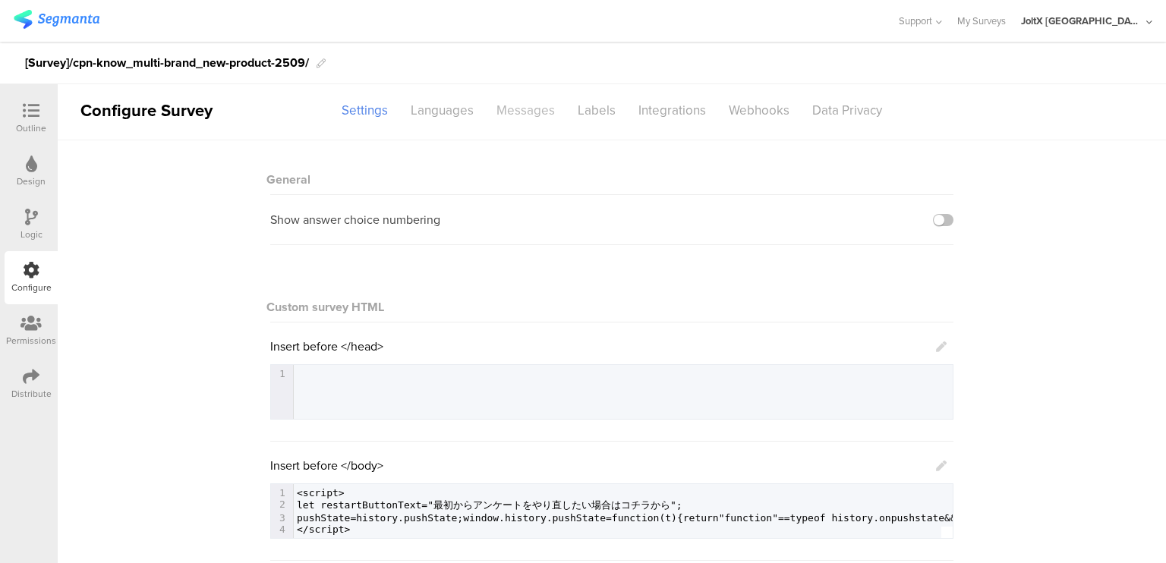
click at [533, 110] on div "Messages" at bounding box center [525, 110] width 81 height 27
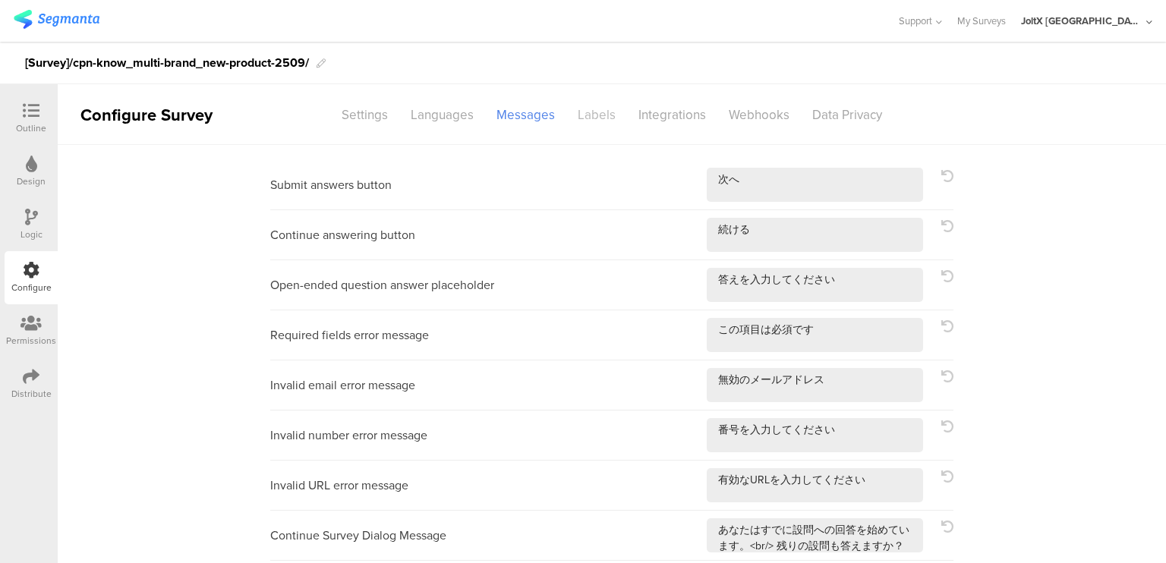
click at [577, 121] on div "Labels" at bounding box center [596, 115] width 61 height 27
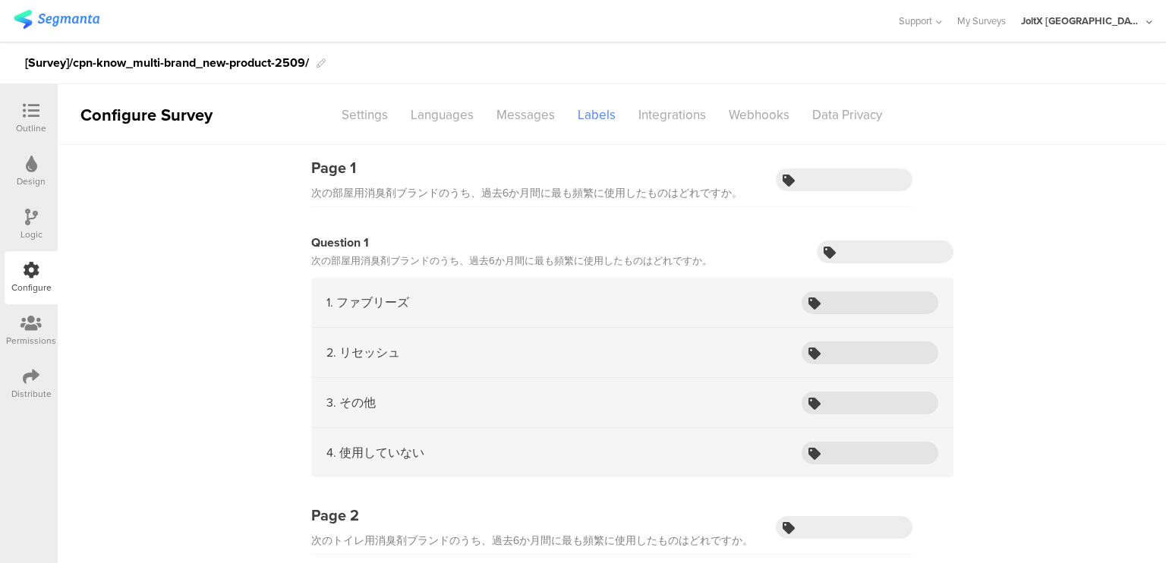
click at [6, 380] on div "Distribute" at bounding box center [31, 384] width 53 height 53
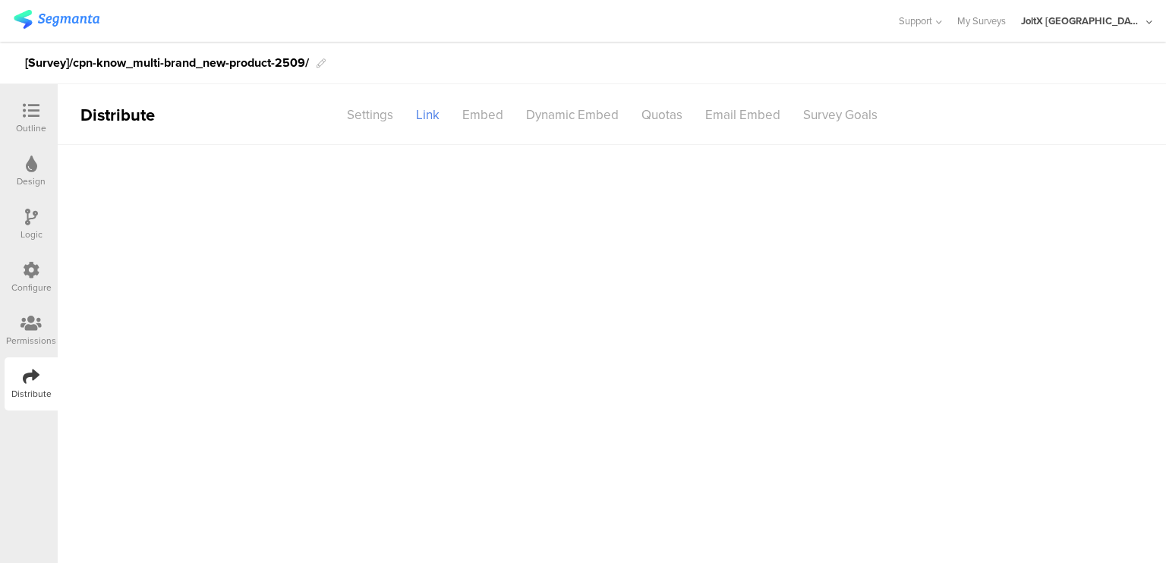
click at [23, 382] on icon at bounding box center [31, 376] width 17 height 17
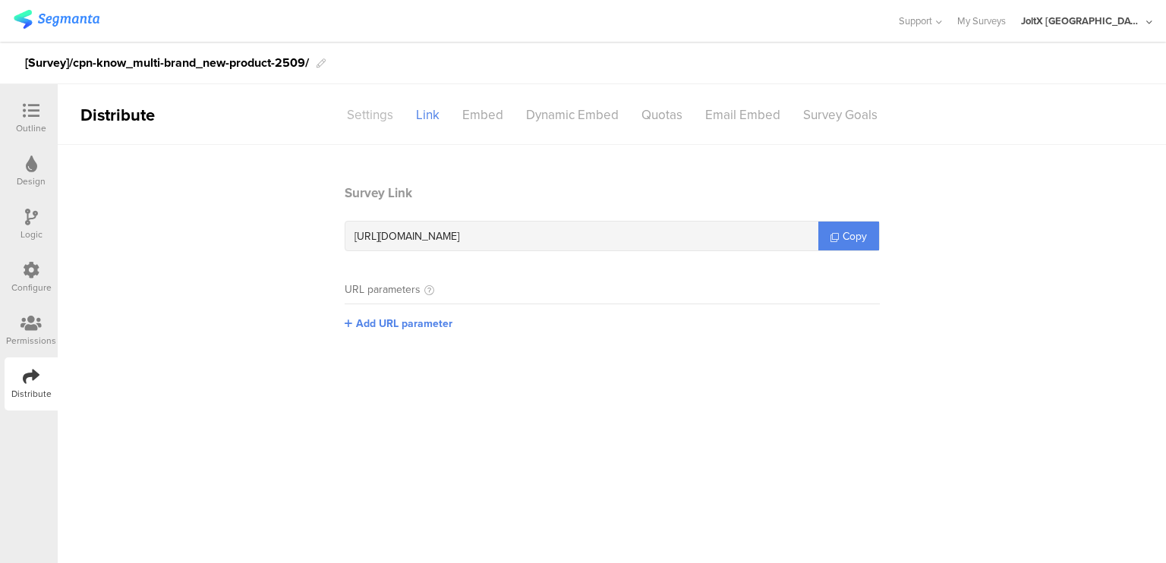
click at [369, 120] on div "Settings" at bounding box center [370, 115] width 69 height 27
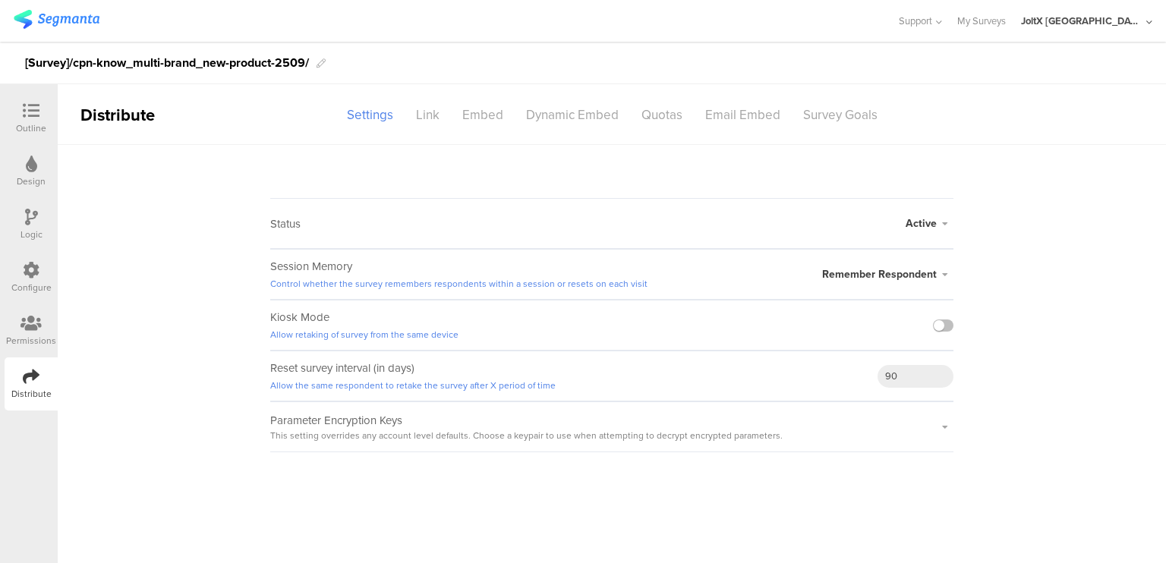
click at [429, 128] on sg-section-page-header "Distribute Settings Link Embed Dynamic Embed Quotas Email Embed Survey Goals" at bounding box center [612, 114] width 1108 height 61
click at [828, 125] on div "Survey Goals" at bounding box center [840, 115] width 97 height 27
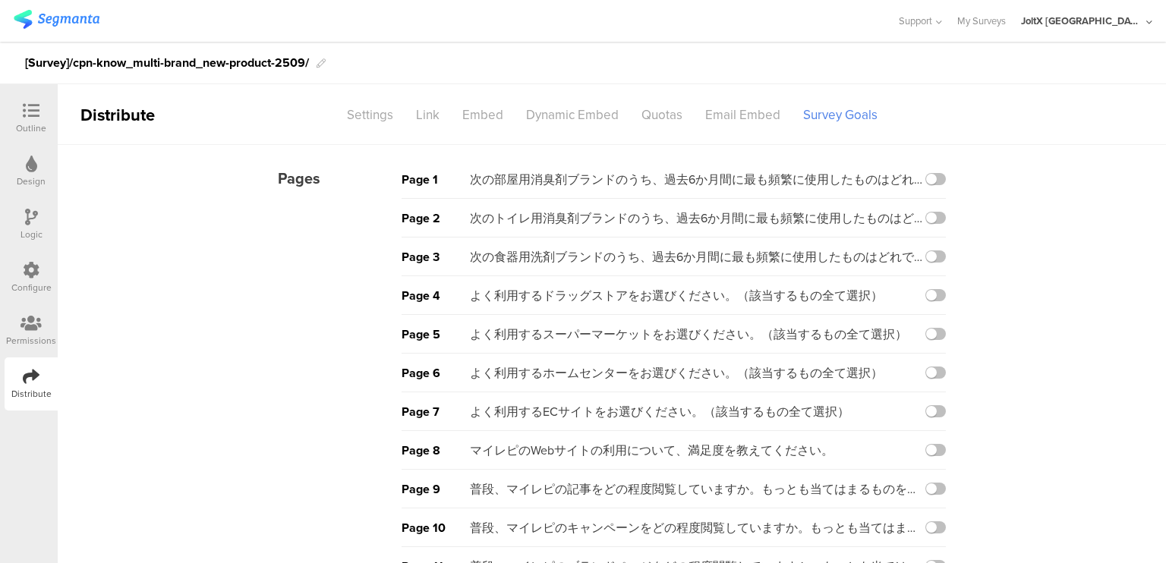
click at [35, 113] on icon at bounding box center [31, 110] width 17 height 17
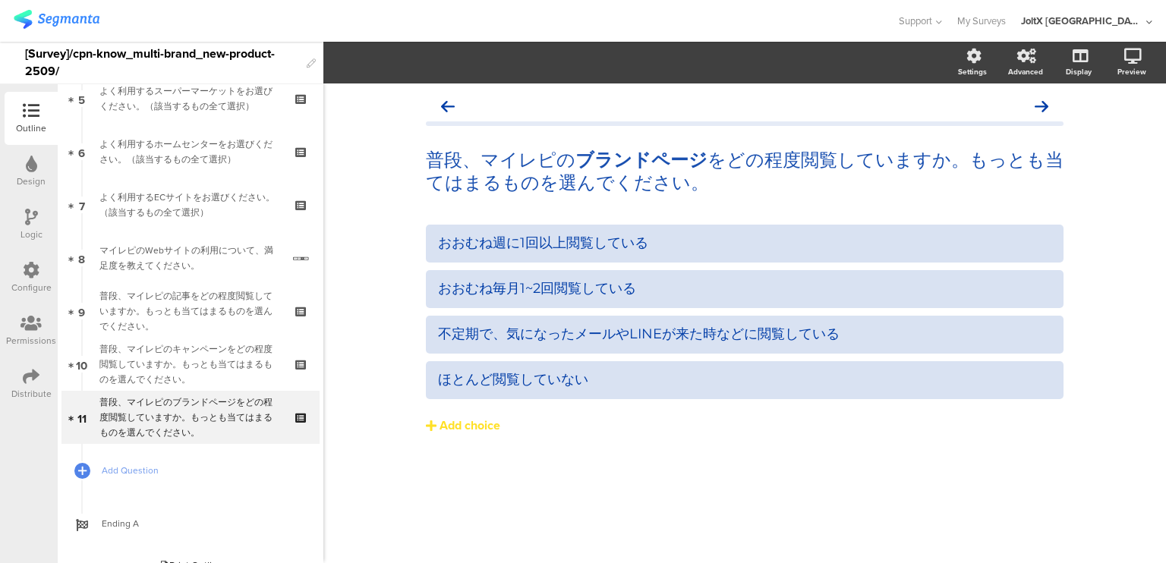
scroll to position [307, 0]
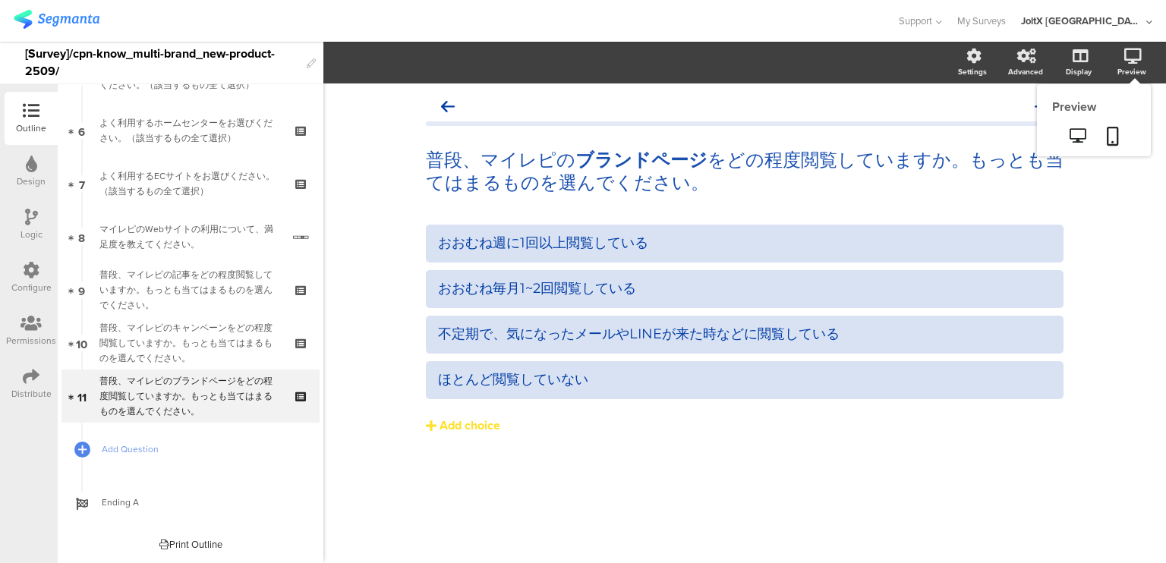
click at [1149, 48] on div "Preview" at bounding box center [1139, 63] width 53 height 38
click at [1140, 54] on icon at bounding box center [1132, 56] width 17 height 15
click at [1085, 138] on icon at bounding box center [1078, 135] width 16 height 14
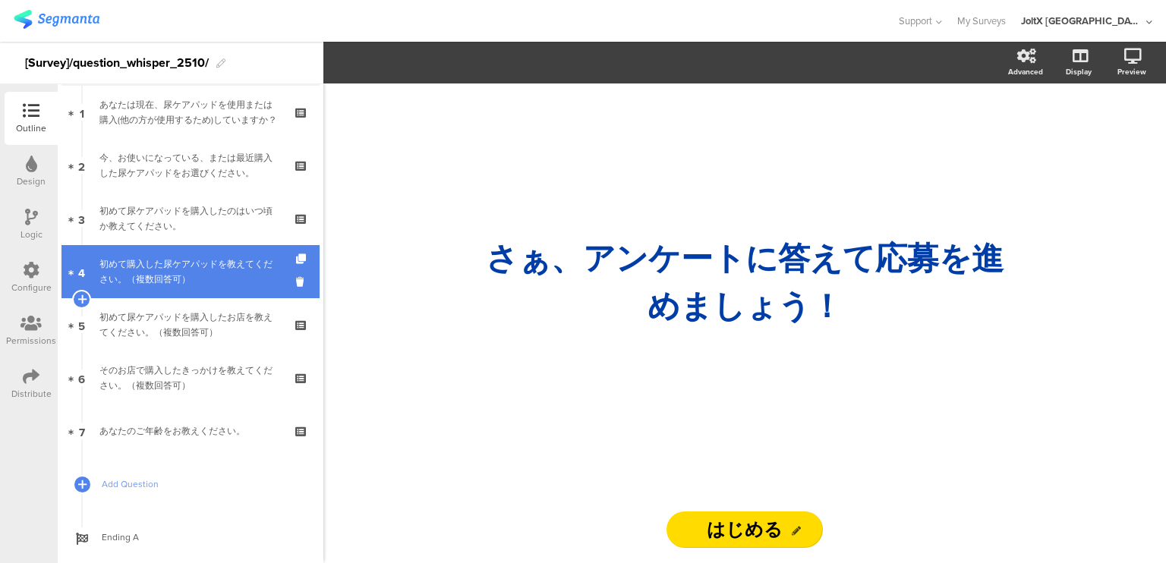
scroll to position [94, 0]
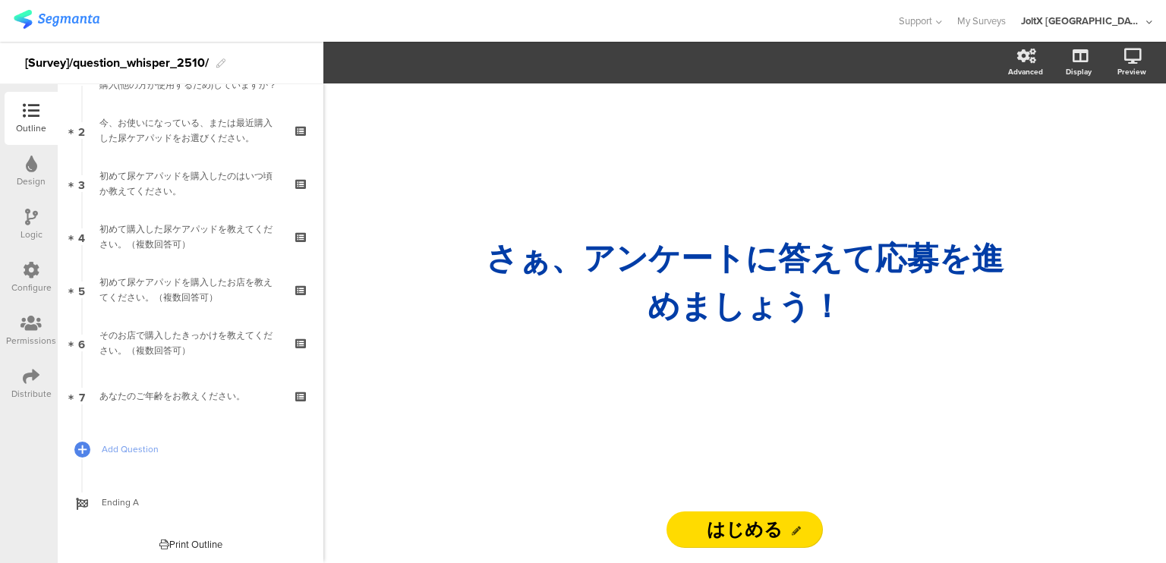
click at [29, 229] on div "Logic" at bounding box center [31, 235] width 22 height 14
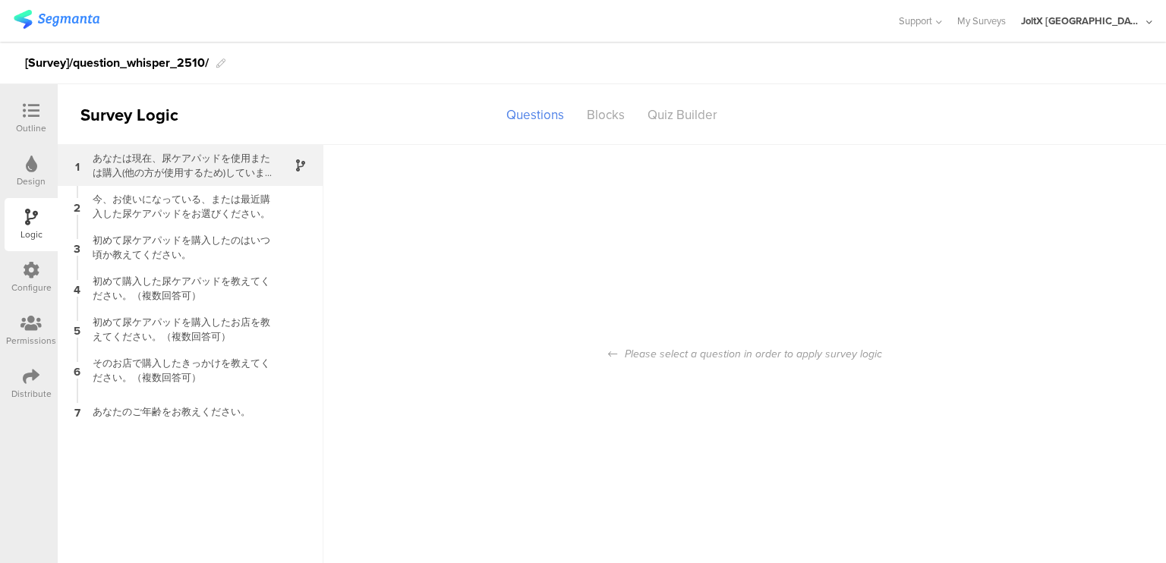
click at [142, 168] on div "あなたは現在、尿ケアパッドを使用または購入(他の方が使用するため)していますか？" at bounding box center [179, 165] width 190 height 29
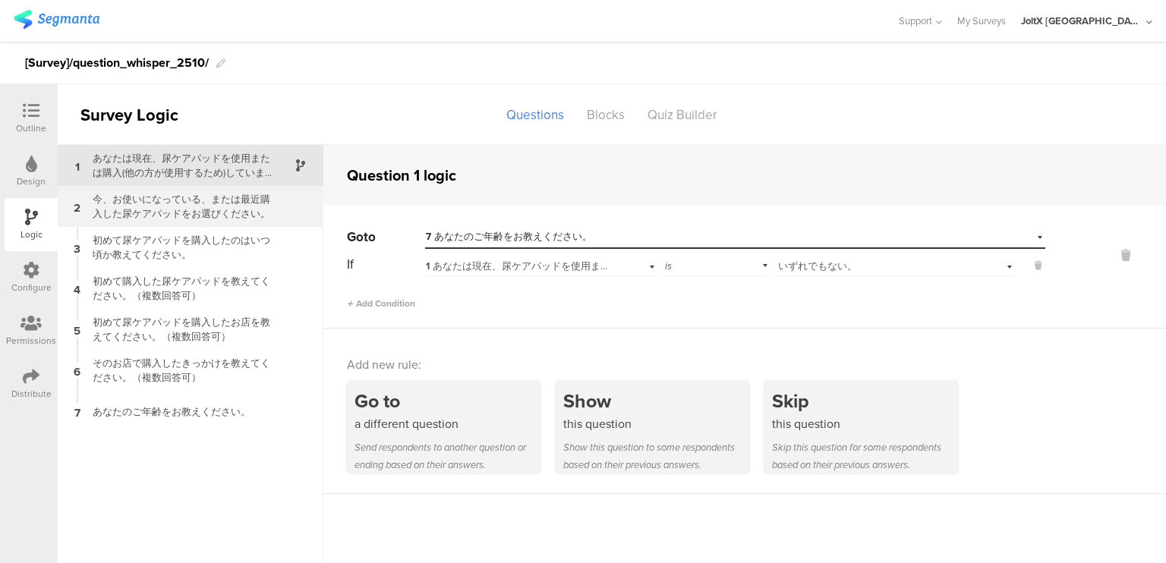
click at [156, 217] on div "今、お使いになっている、または最近購入した尿ケアパッドをお選びください。" at bounding box center [179, 206] width 190 height 29
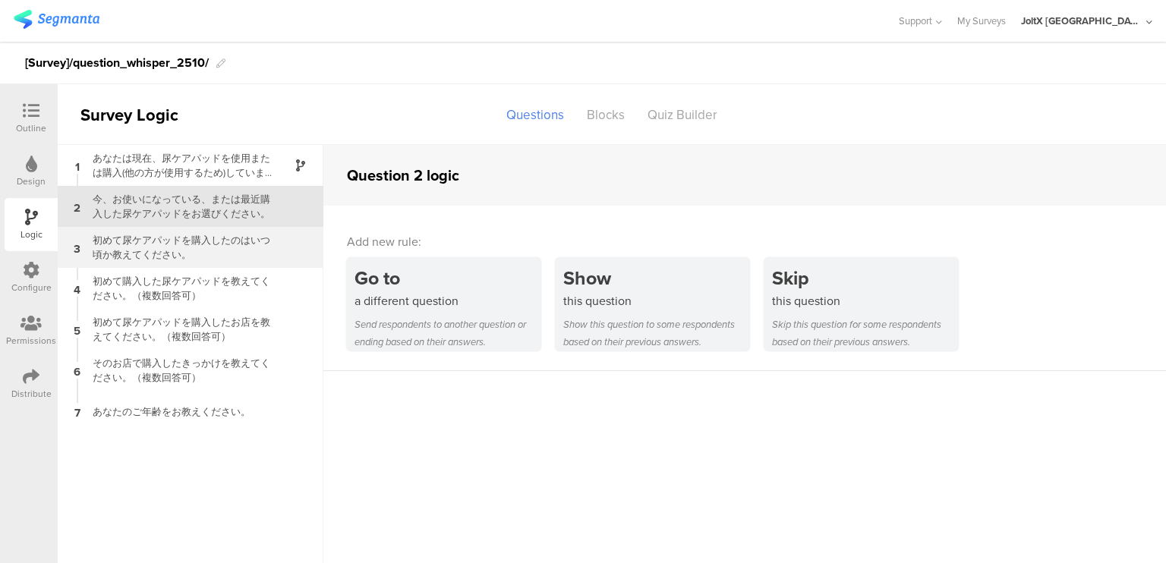
click at [155, 236] on div "初めて尿ケアパッドを購入したのはいつ頃か教えてください。" at bounding box center [179, 247] width 190 height 29
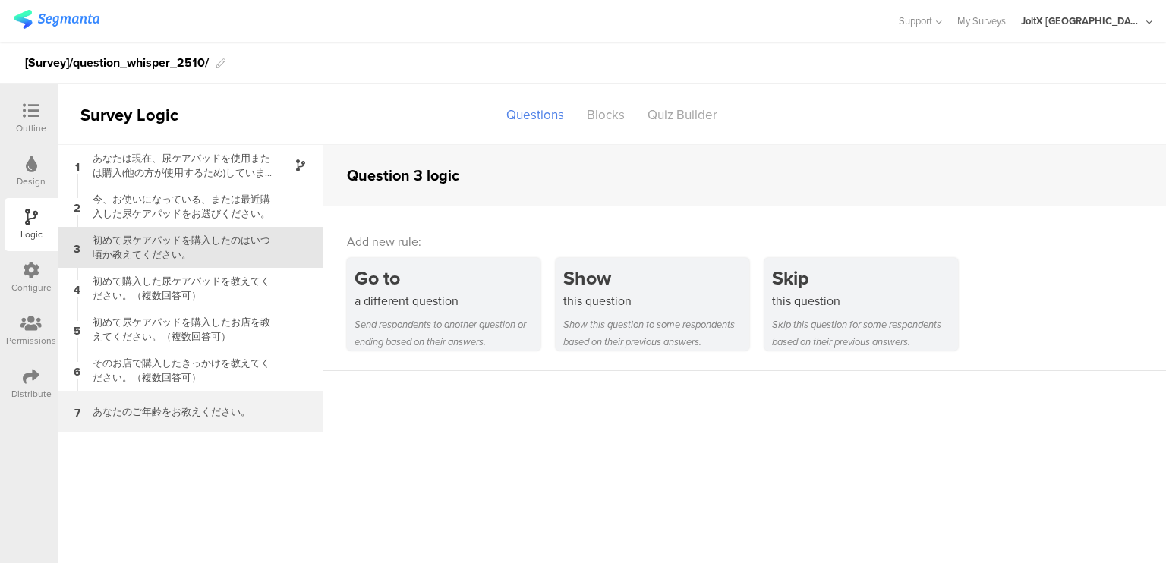
click at [130, 409] on div "あなたのご年齢をお教えください。" at bounding box center [179, 412] width 190 height 14
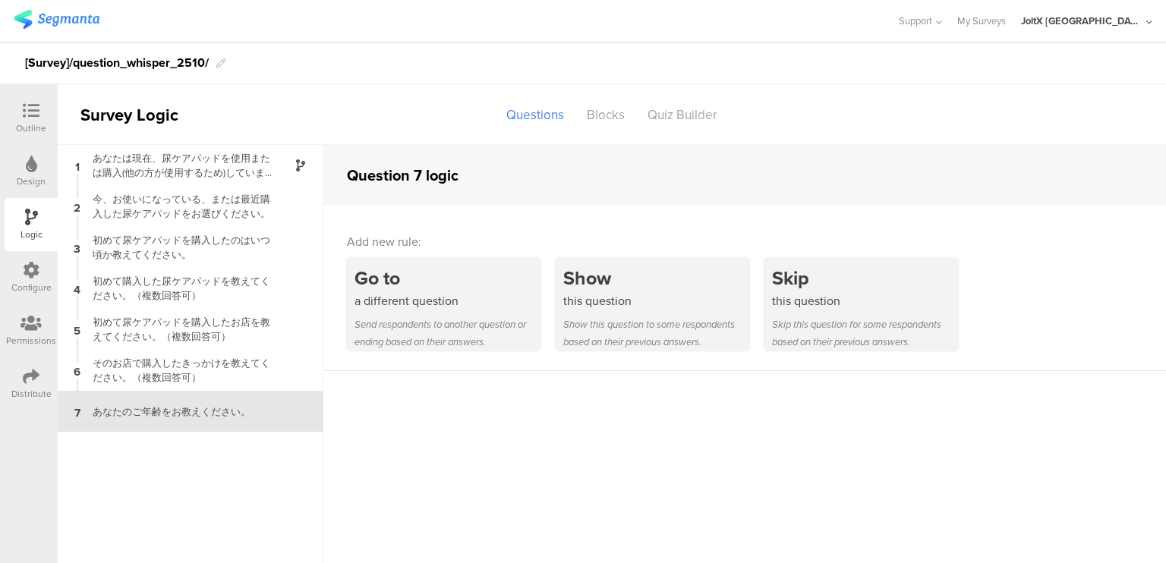
click at [426, 216] on div "Add new rule: Go to a different question Send respondents to another question o…" at bounding box center [744, 289] width 843 height 166
click at [615, 114] on div "Blocks" at bounding box center [605, 115] width 61 height 27
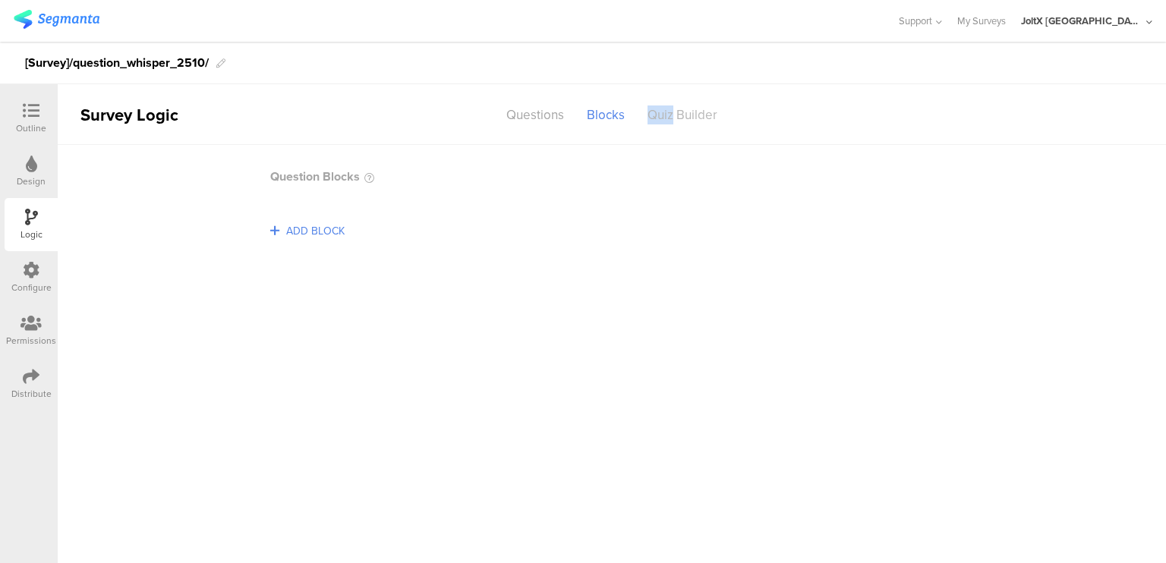
drag, startPoint x: 632, startPoint y: 114, endPoint x: 673, endPoint y: 113, distance: 41.0
click at [673, 113] on sg-center-column "Questions Blocks Quiz Builder" at bounding box center [612, 115] width 234 height 27
click at [673, 113] on div "Quiz Builder" at bounding box center [682, 115] width 93 height 27
click at [544, 118] on div "Questions" at bounding box center [535, 115] width 80 height 27
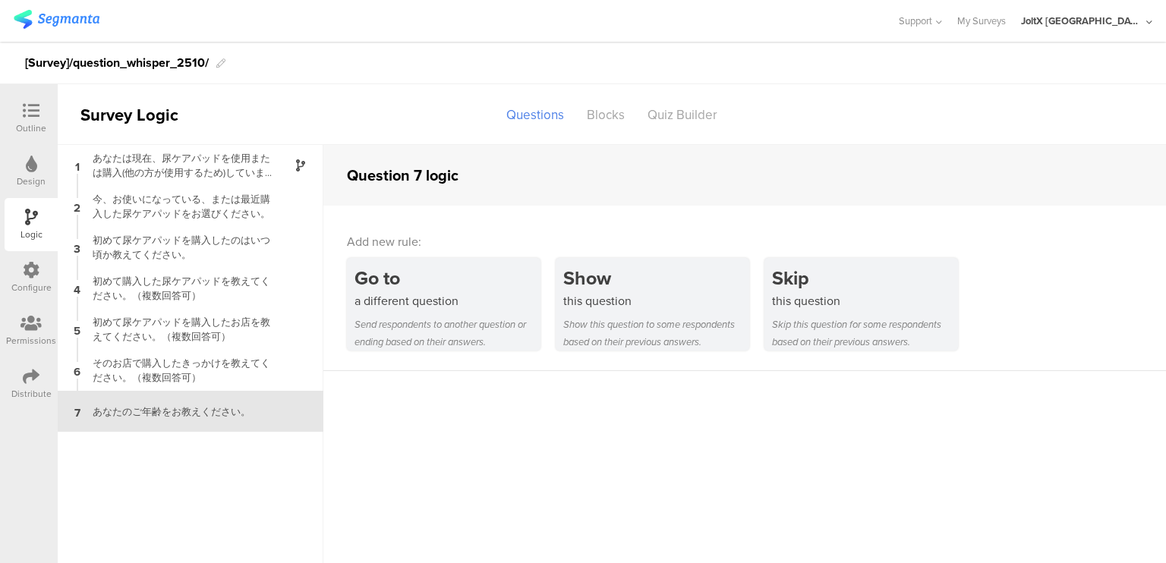
click at [41, 279] on div "Configure" at bounding box center [31, 277] width 53 height 53
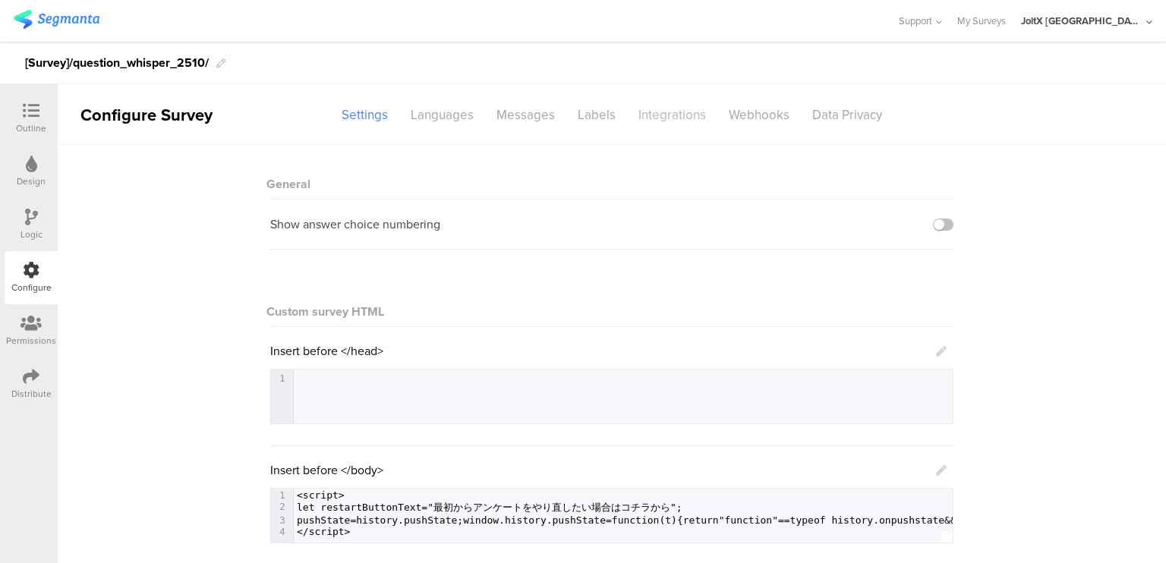
click at [687, 116] on div "Integrations" at bounding box center [672, 115] width 90 height 27
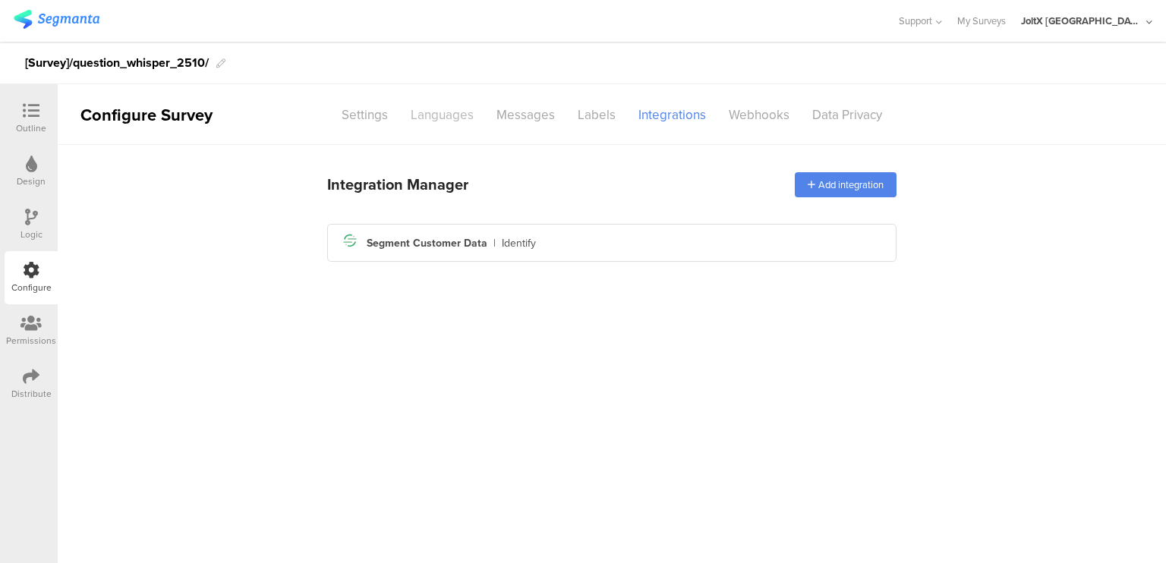
click at [426, 122] on div "Languages" at bounding box center [442, 115] width 86 height 27
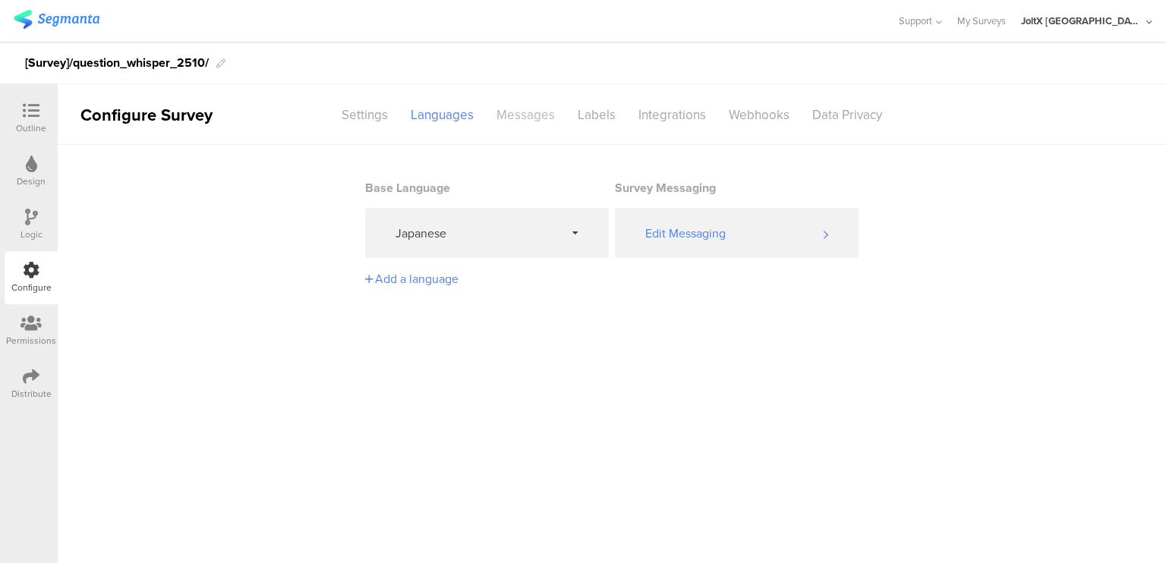
click at [509, 121] on div "Messages" at bounding box center [525, 115] width 81 height 27
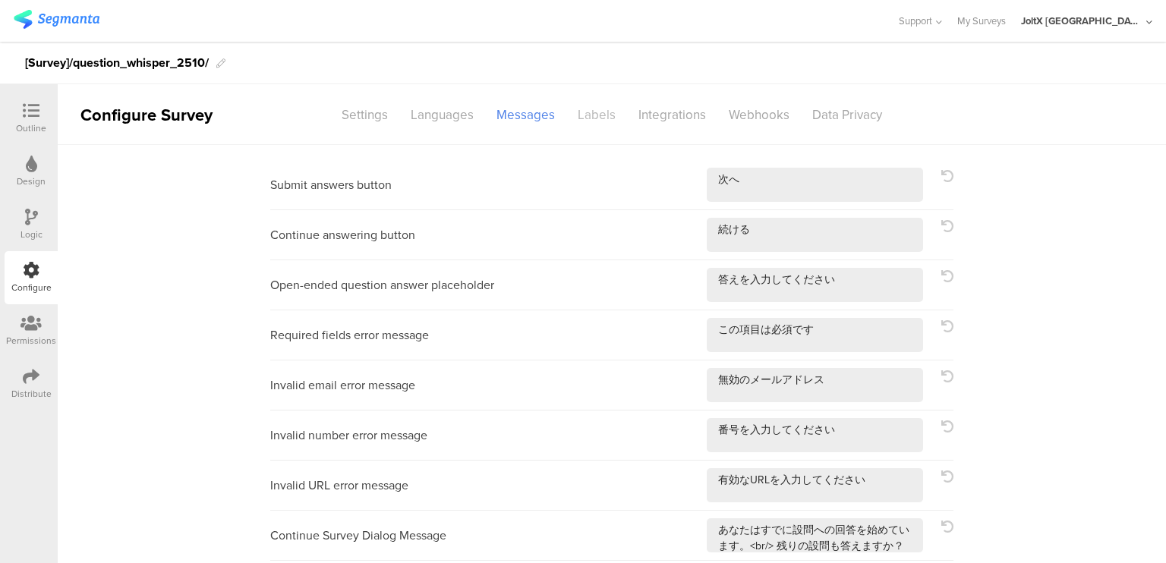
click at [585, 109] on div "Labels" at bounding box center [596, 115] width 61 height 27
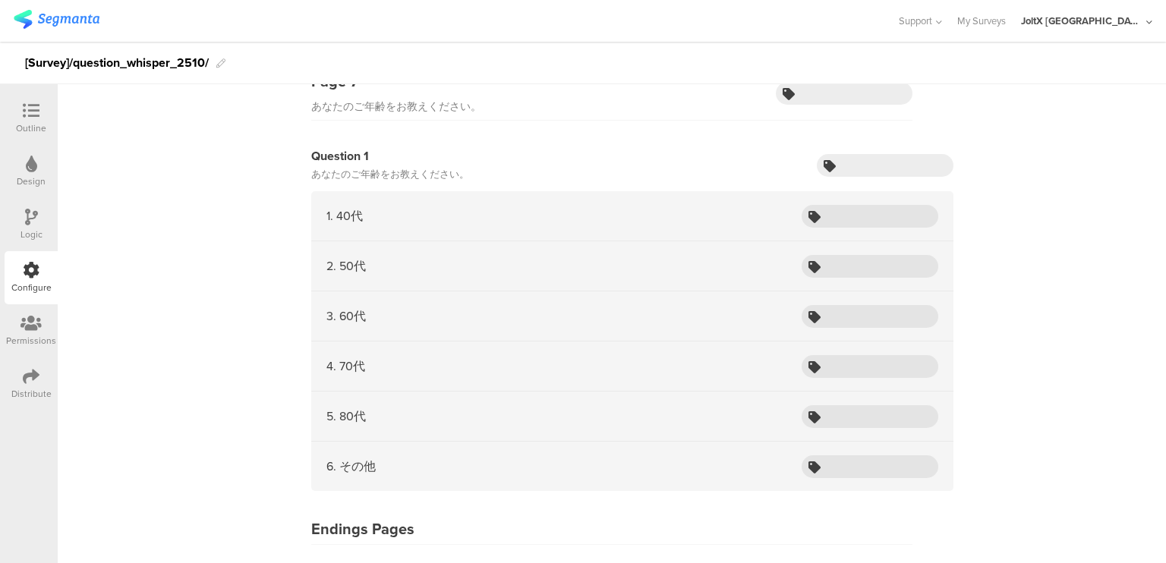
scroll to position [2718, 0]
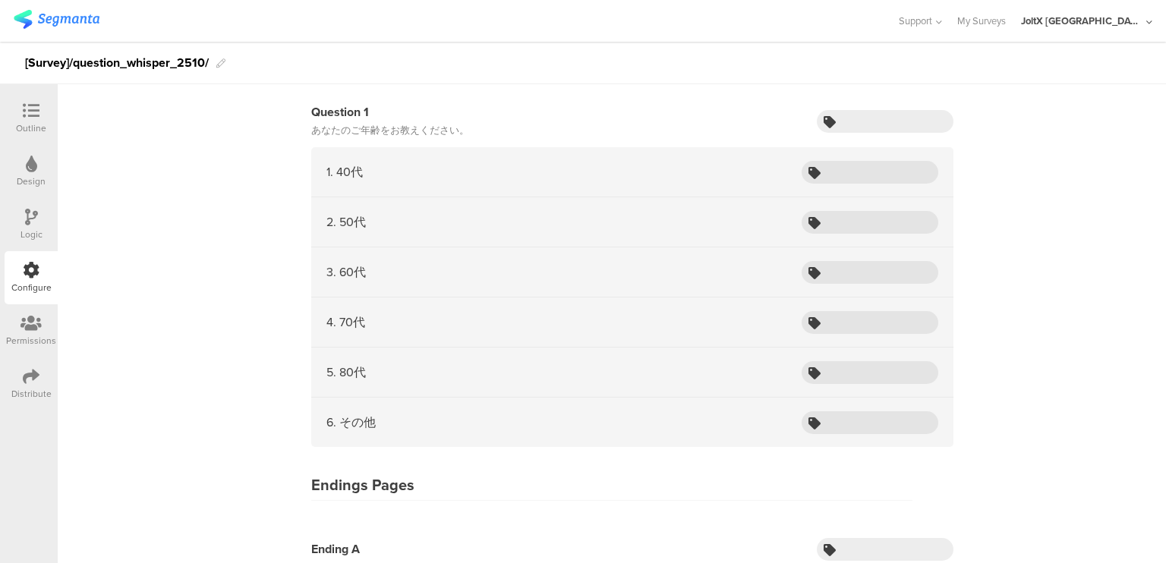
click at [451, 482] on div "Endings Pages" at bounding box center [611, 487] width 601 height 27
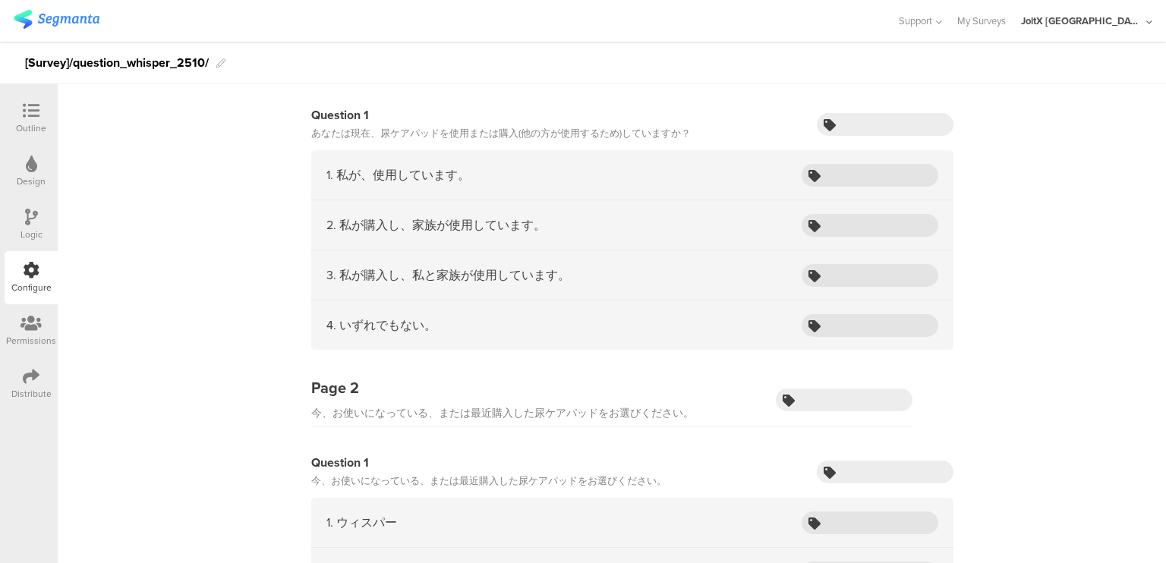
scroll to position [0, 0]
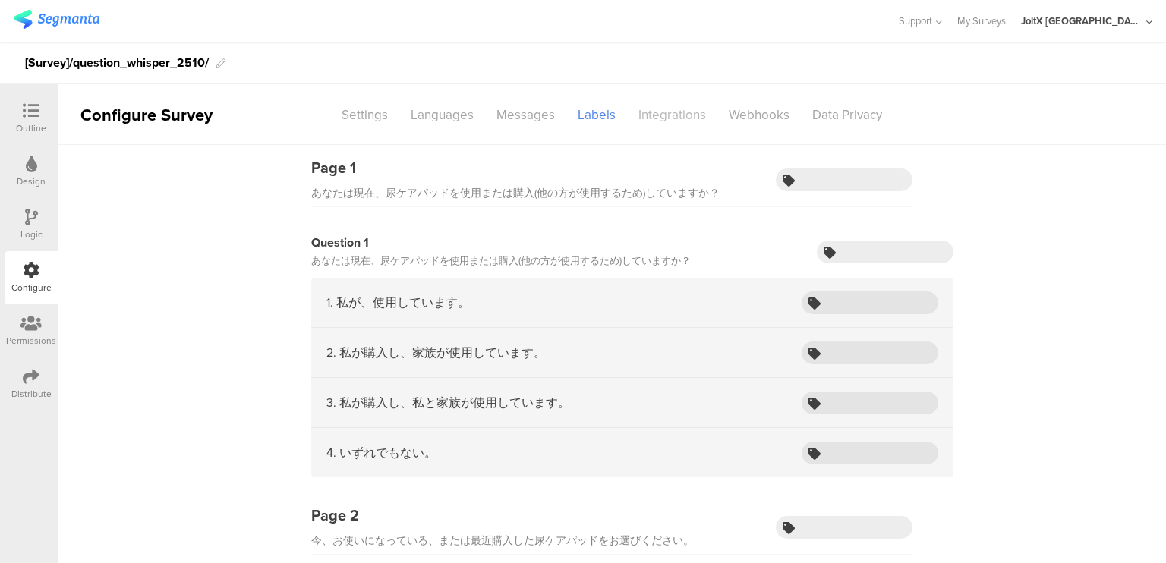
click at [667, 117] on div "Integrations" at bounding box center [672, 115] width 90 height 27
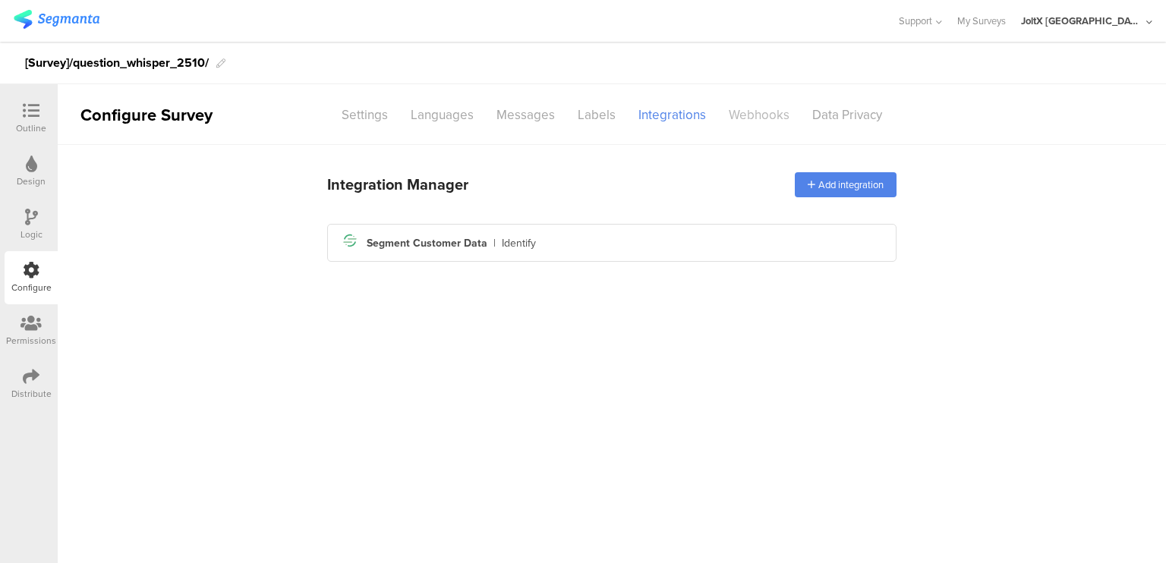
click at [775, 121] on div "Webhooks" at bounding box center [759, 115] width 84 height 27
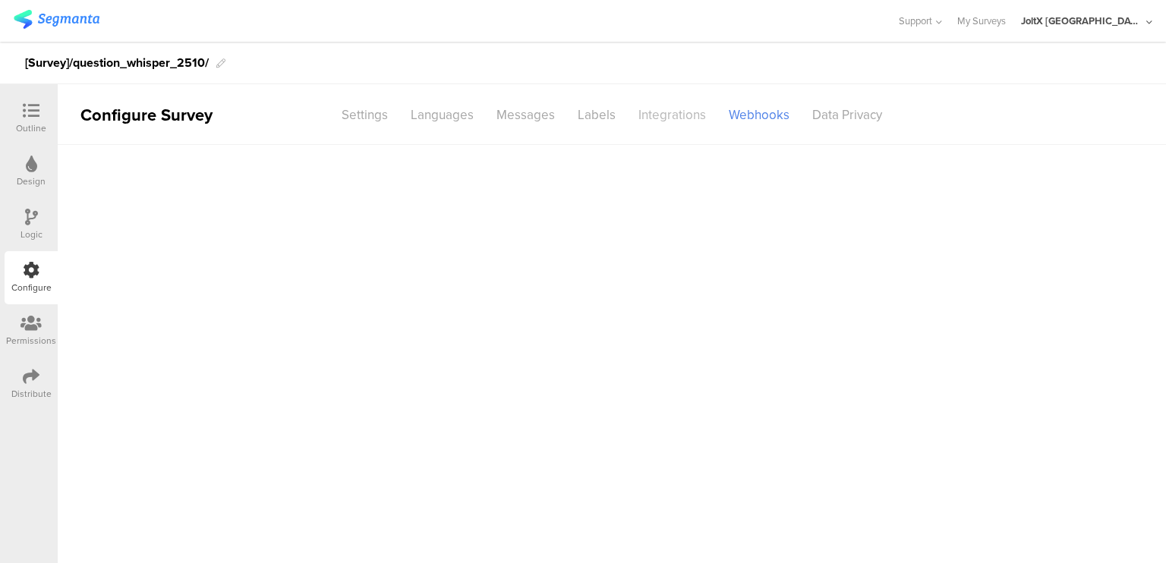
click at [672, 121] on div "Integrations" at bounding box center [672, 115] width 90 height 27
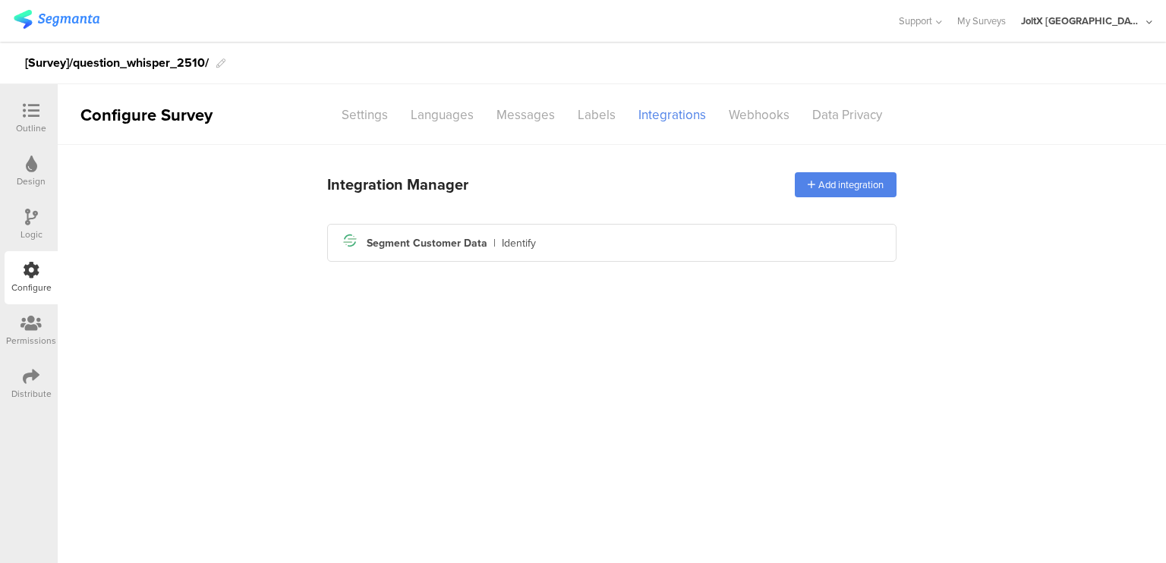
click at [33, 400] on div "Distribute" at bounding box center [31, 384] width 53 height 53
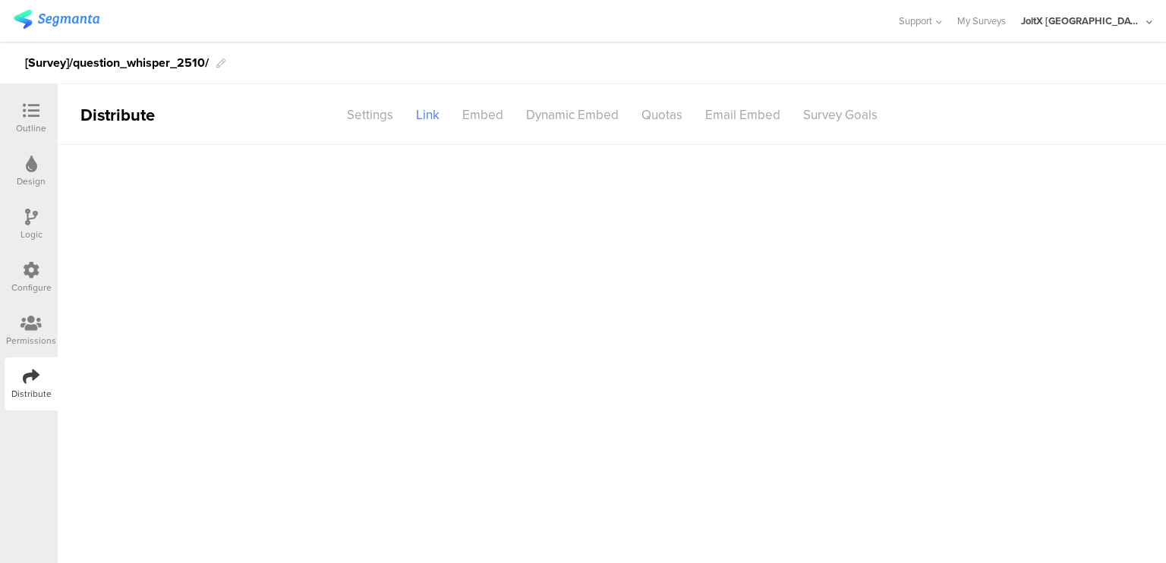
click at [27, 323] on icon at bounding box center [30, 323] width 21 height 17
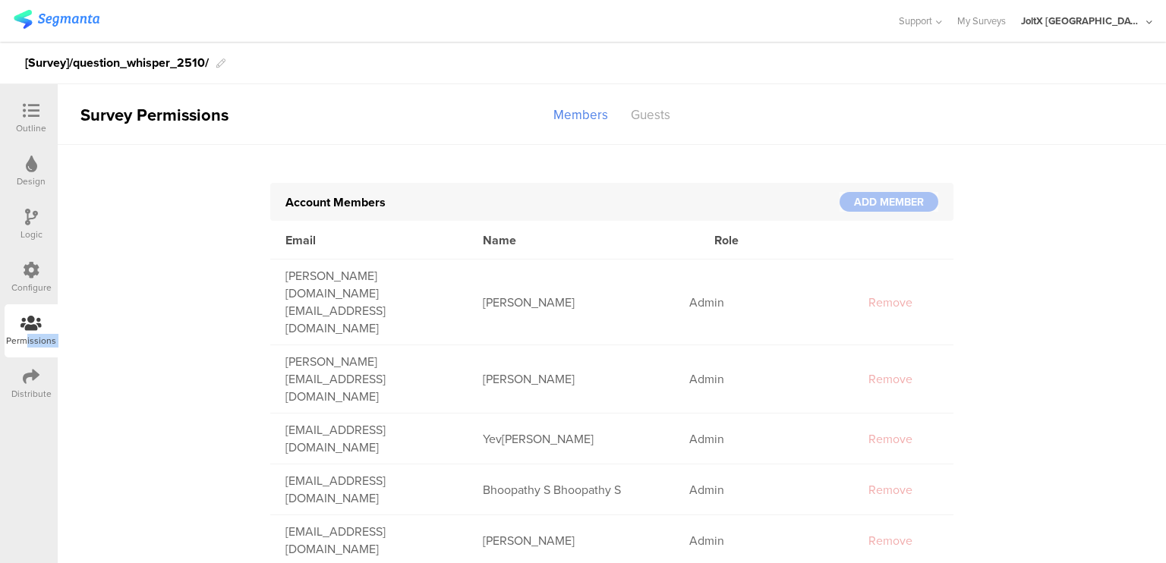
drag, startPoint x: 25, startPoint y: 355, endPoint x: 30, endPoint y: 383, distance: 28.6
click at [30, 383] on div "Outline Design Logic Configure Permissions Distribute" at bounding box center [29, 251] width 58 height 319
click at [30, 383] on icon at bounding box center [31, 376] width 17 height 17
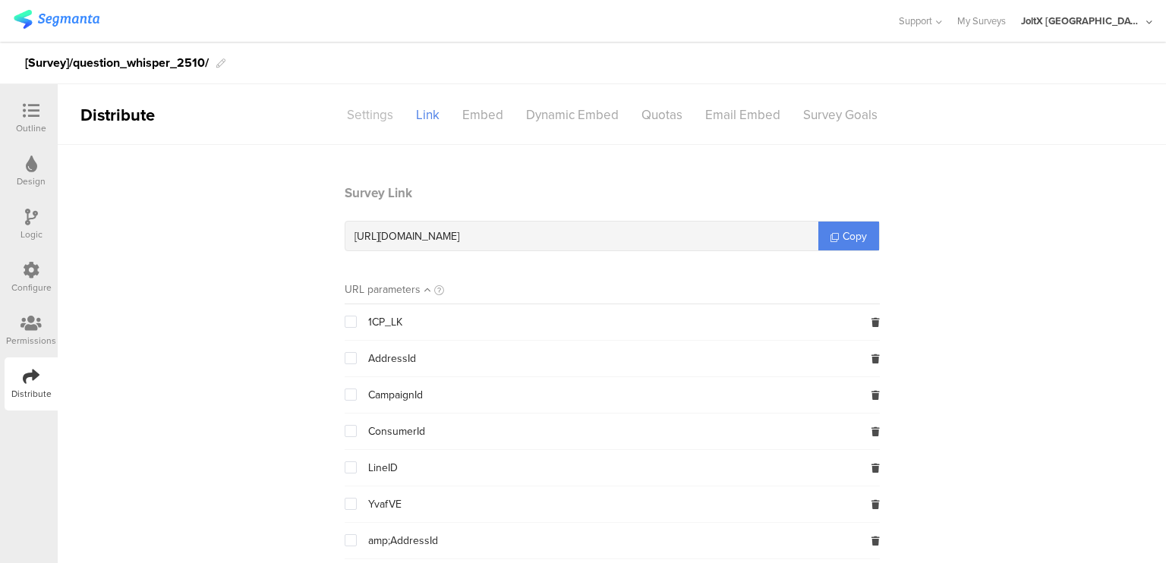
click at [365, 118] on div "Settings" at bounding box center [370, 115] width 69 height 27
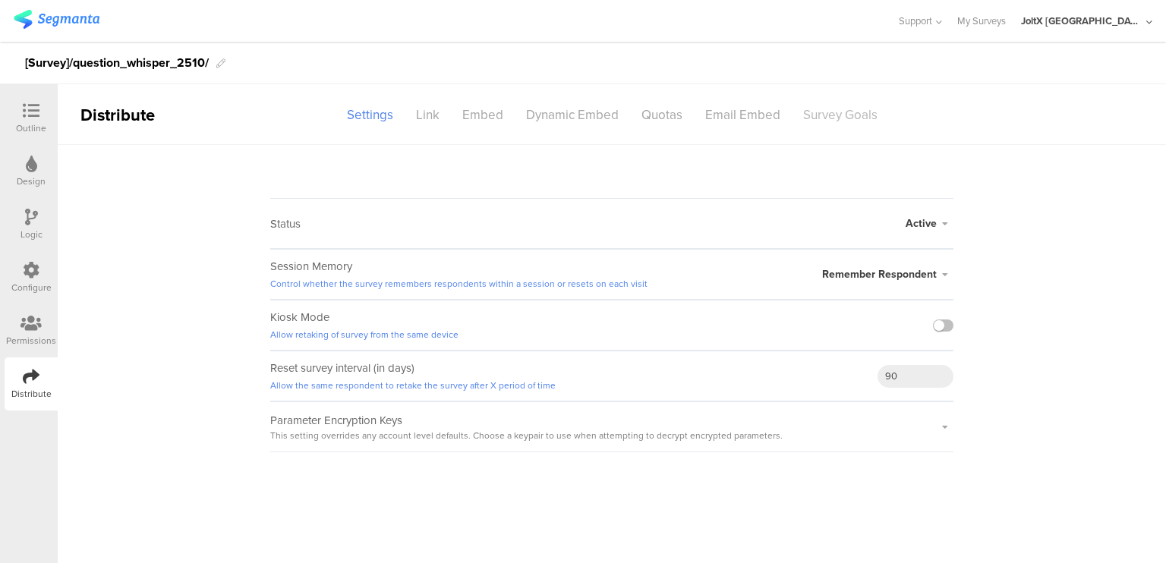
click at [844, 120] on div "Survey Goals" at bounding box center [840, 115] width 97 height 27
